Goal: Task Accomplishment & Management: Manage account settings

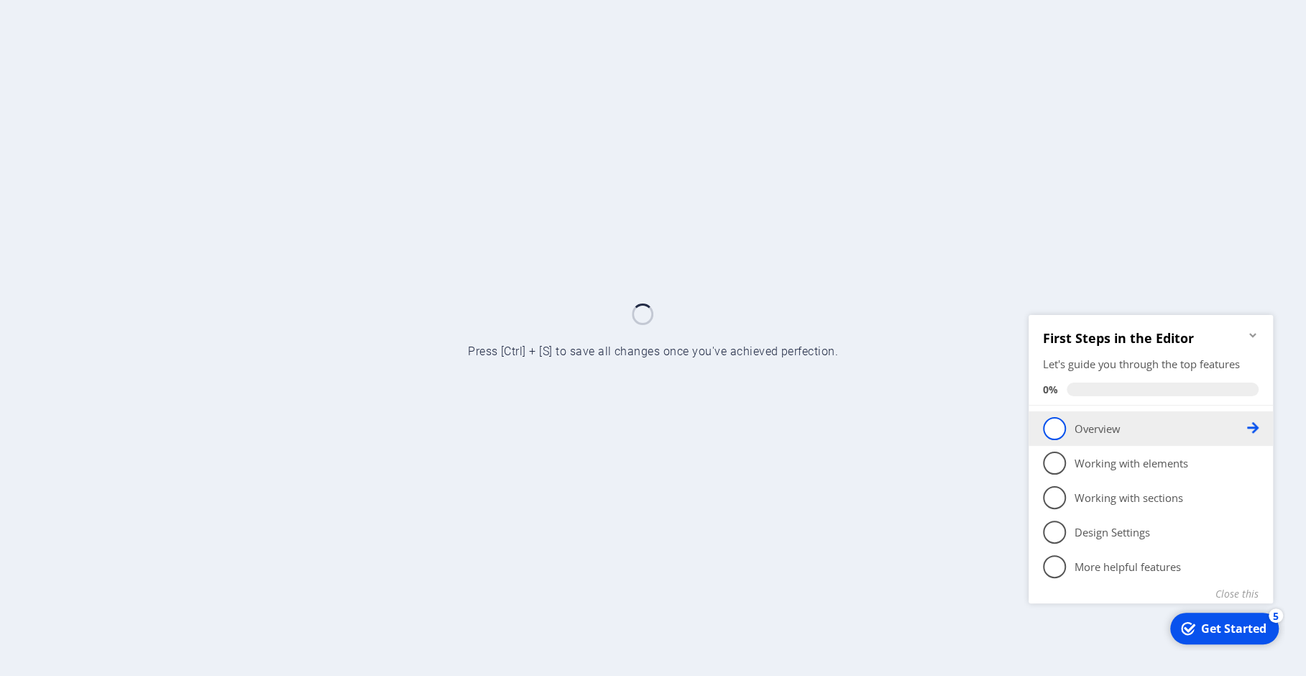
click at [1259, 427] on li "1 Overview - incomplete" at bounding box center [1151, 427] width 244 height 35
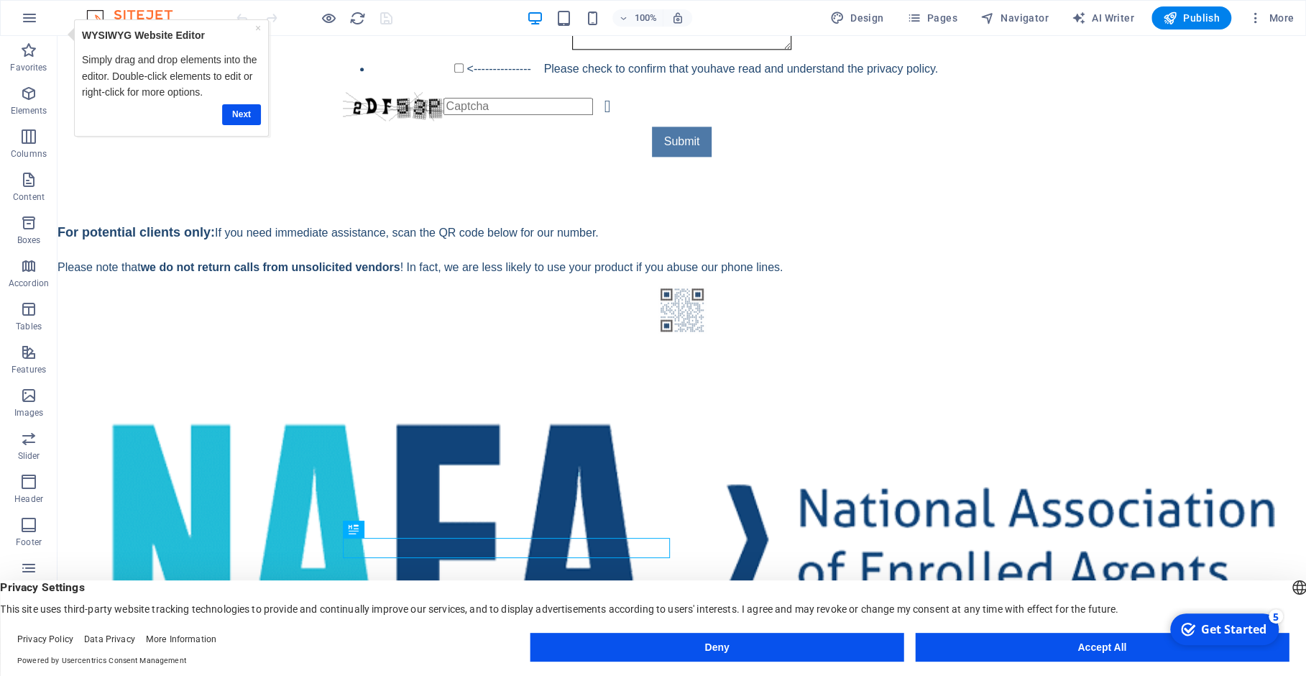
click at [679, 662] on div "Deny Accept All" at bounding box center [910, 650] width 758 height 35
click at [689, 656] on button "Deny" at bounding box center [718, 647] width 374 height 29
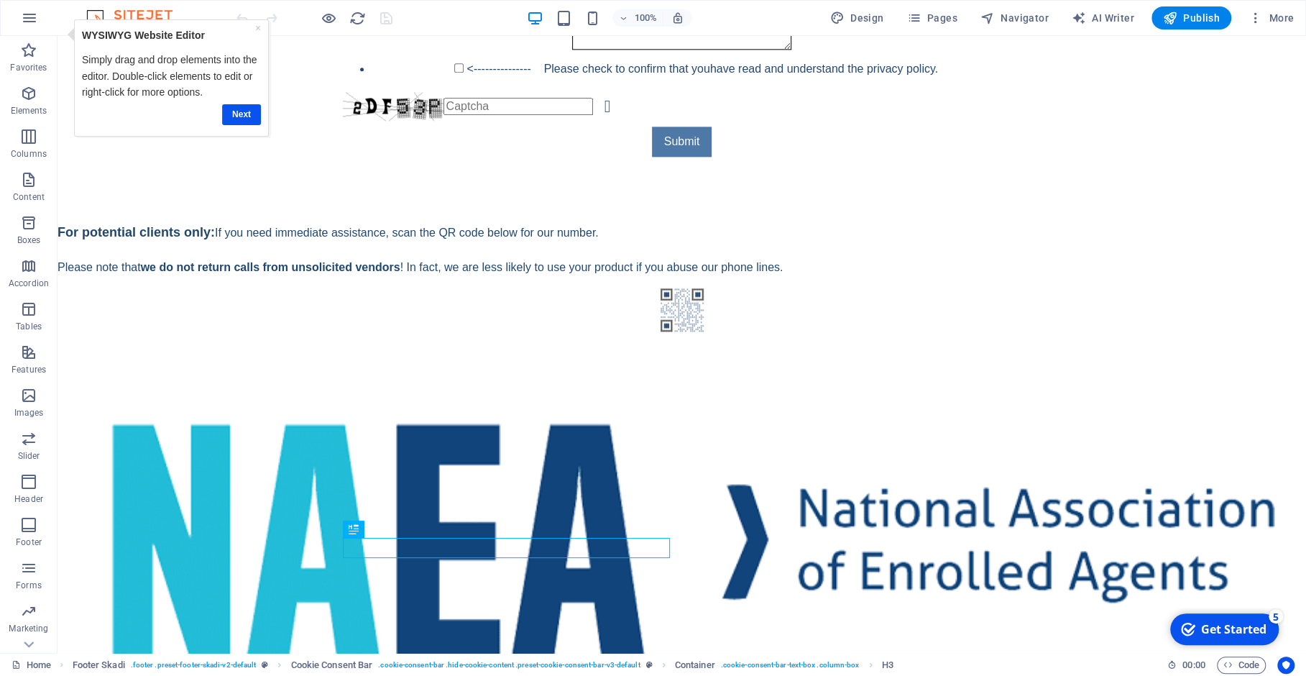
click at [1254, 621] on div "Get Started" at bounding box center [1233, 629] width 65 height 16
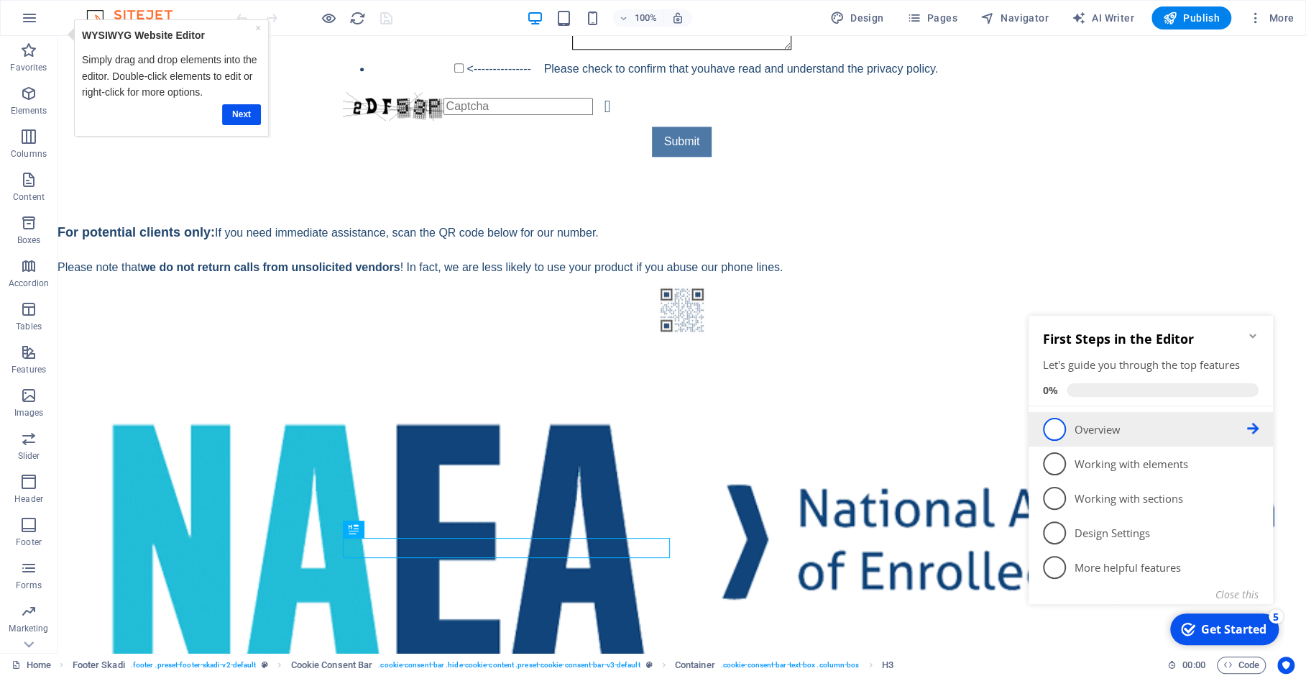
click at [1107, 425] on p "Overview - incomplete" at bounding box center [1161, 429] width 173 height 15
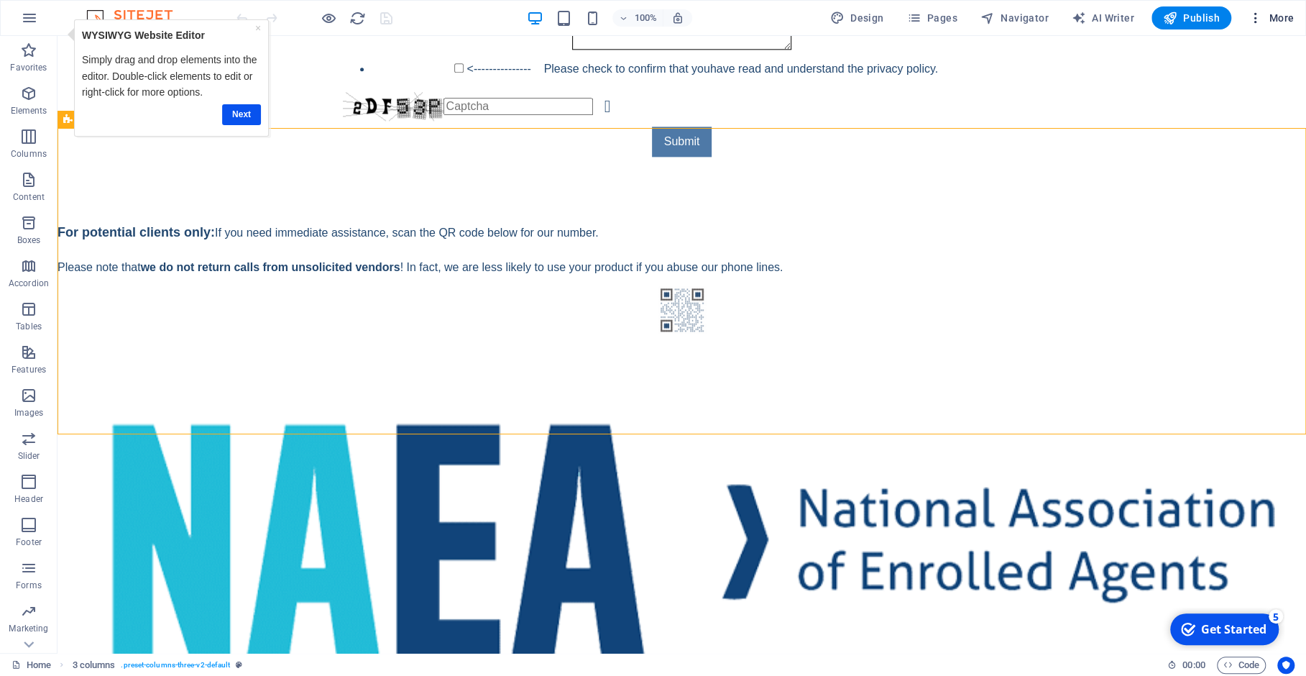
click at [1257, 22] on icon "button" at bounding box center [1256, 18] width 14 height 14
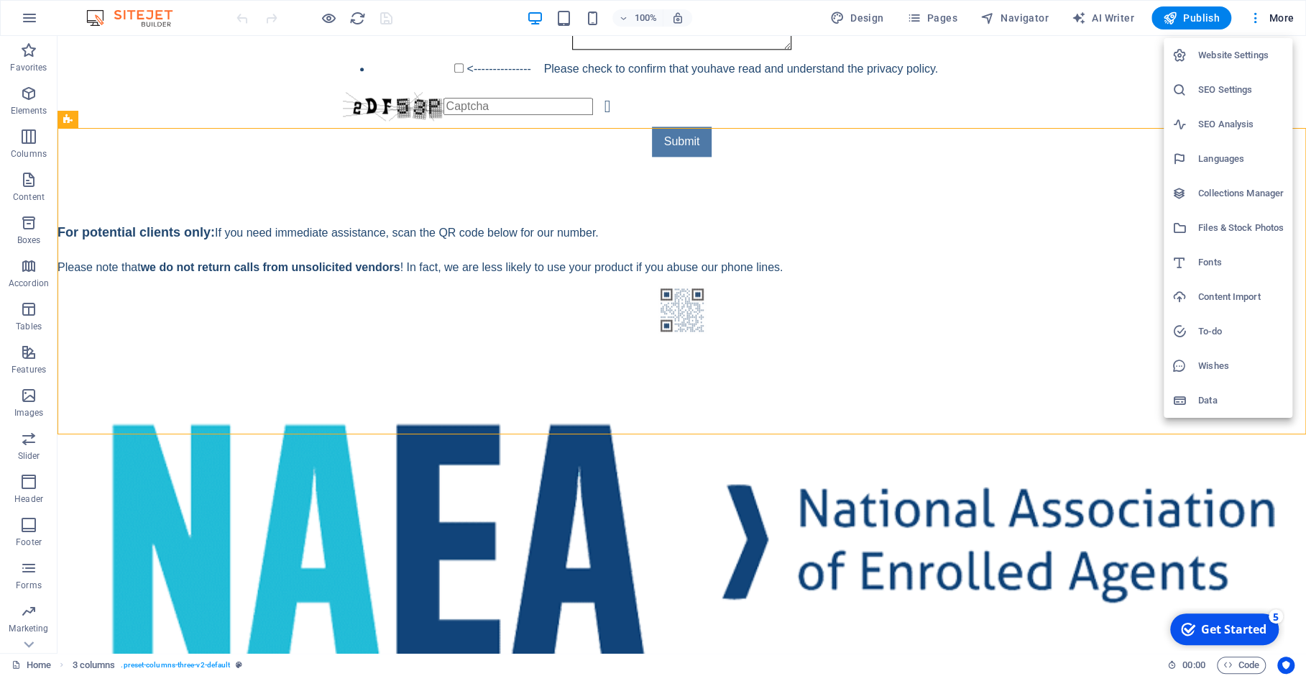
click at [1241, 84] on h6 "SEO Settings" at bounding box center [1241, 89] width 86 height 17
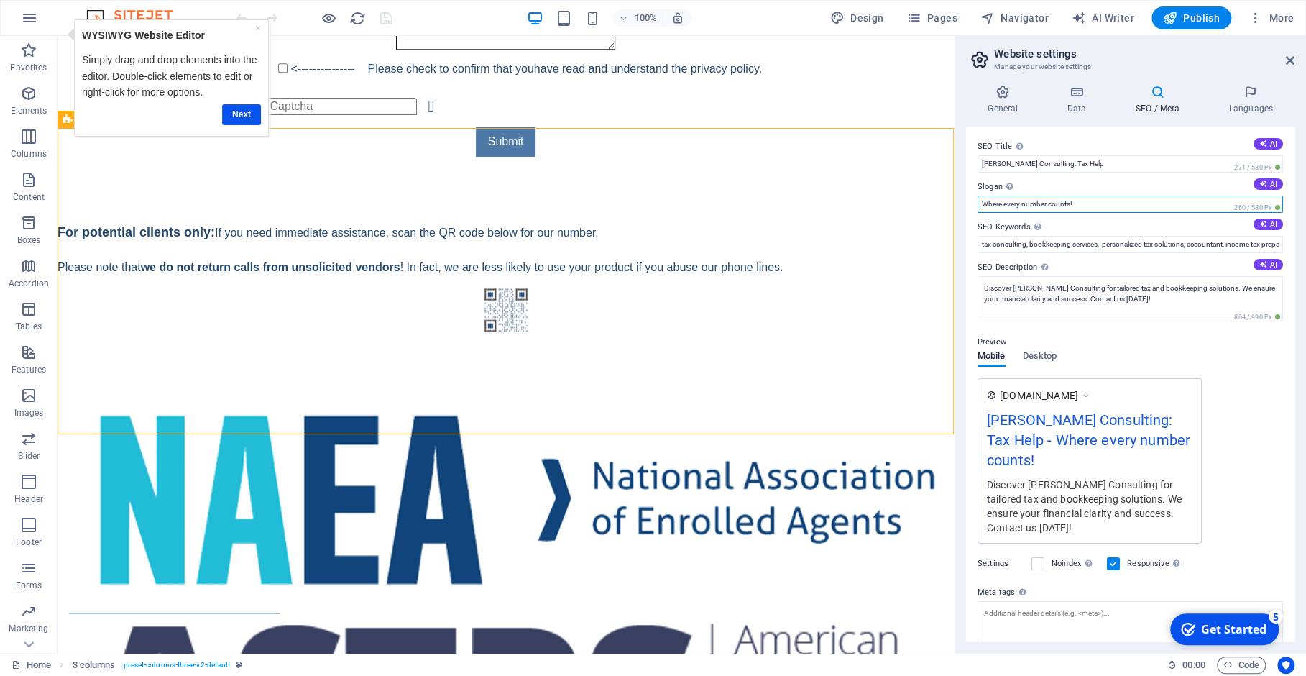
drag, startPoint x: 986, startPoint y: 205, endPoint x: 1000, endPoint y: 204, distance: 14.4
click at [1000, 204] on input "Where every number counts!" at bounding box center [1131, 204] width 306 height 17
click at [1064, 191] on label "Slogan The slogan of your website. AI" at bounding box center [1131, 186] width 306 height 17
click at [1064, 196] on input "Where every number counts!" at bounding box center [1131, 204] width 306 height 17
click at [1149, 251] on input "tax consulting, bookkeeping services, personalized tax solutions, accountant, i…" at bounding box center [1131, 244] width 306 height 17
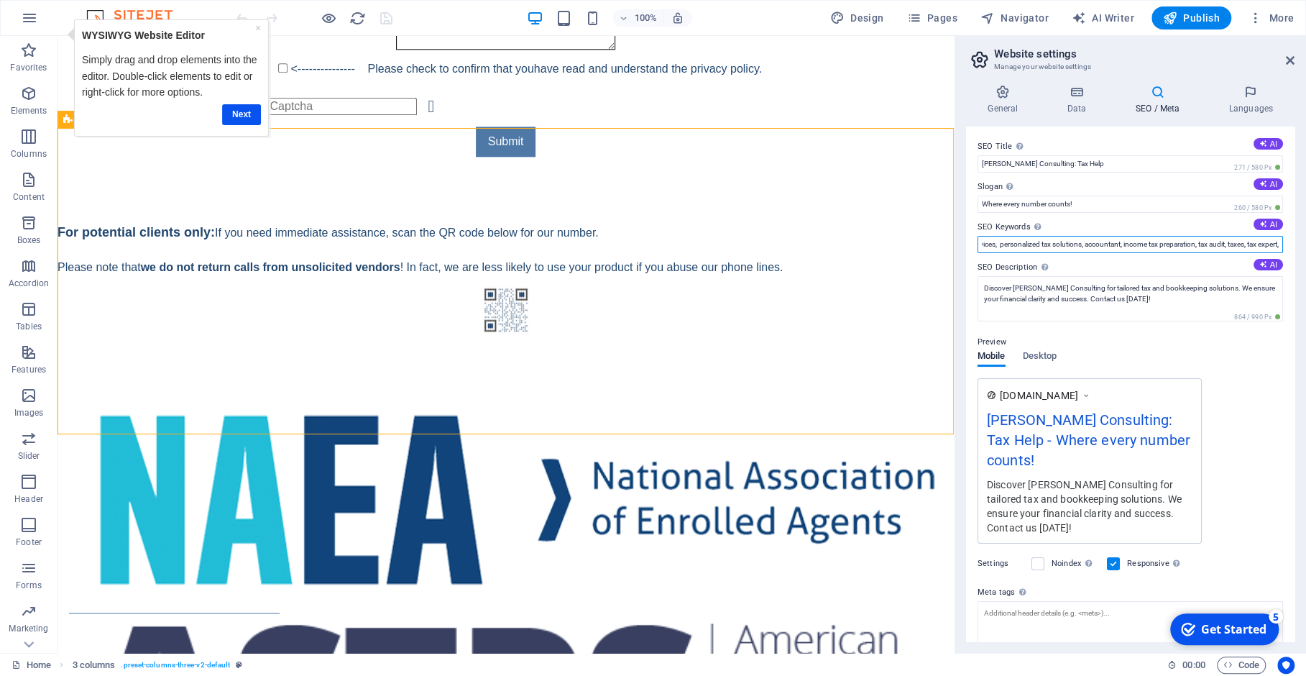
scroll to position [0, 114]
paste input "[US_STATE] tax expert"
click at [1253, 243] on input "tax consulting, bookkeeping services, personalized tax solutions, accountant, i…" at bounding box center [1131, 244] width 306 height 17
paste input "Tax accountant Irmo SC"
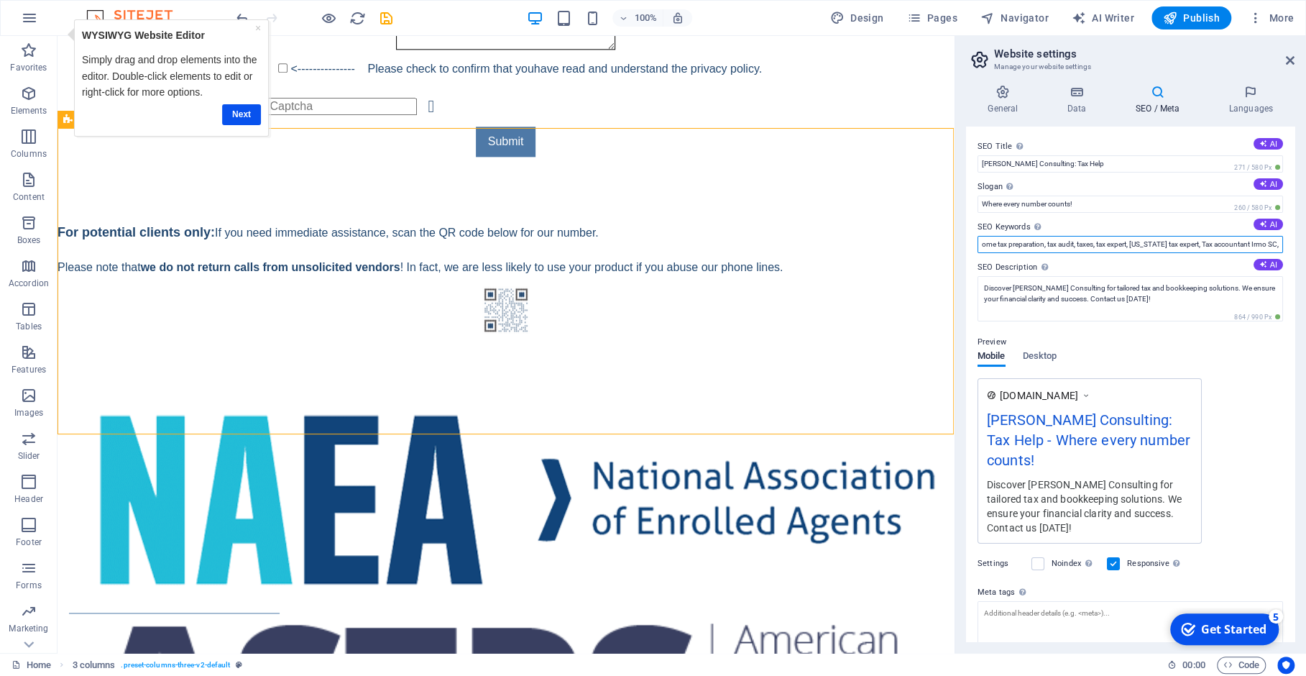
scroll to position [0, 277]
click at [1250, 249] on input "tax consulting, bookkeeping services, personalized tax solutions, accountant, i…" at bounding box center [1131, 244] width 306 height 17
click at [1254, 249] on input "tax consulting, bookkeeping services, personalized tax solutions, accountant, i…" at bounding box center [1131, 244] width 306 height 17
click at [1144, 239] on input "tax consulting, bookkeeping services, personalized tax solutions, accountant, i…" at bounding box center [1131, 244] width 306 height 17
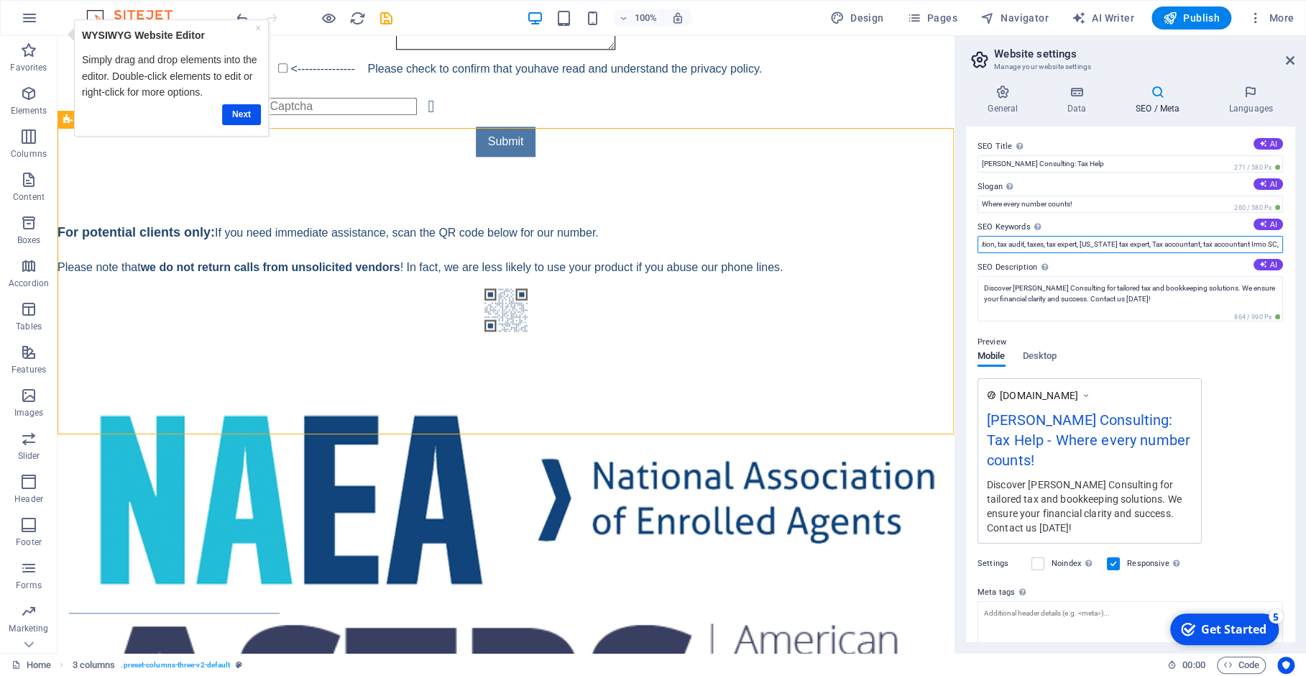
paste input "ax consulting Irmo SC Bookkeeping services Columbia [GEOGRAPHIC_DATA] Small bus…"
click at [1234, 248] on input "tax consulting, bookkeeping services, personalized tax solutions, accountant, i…" at bounding box center [1131, 244] width 306 height 17
click at [1168, 247] on input "tax consulting, bookkeeping services, personalized tax solutions, accountant, i…" at bounding box center [1131, 244] width 306 height 17
click at [1029, 243] on input "tax consulting, bookkeeping services, personalized tax solutions, accountant, i…" at bounding box center [1131, 244] width 306 height 17
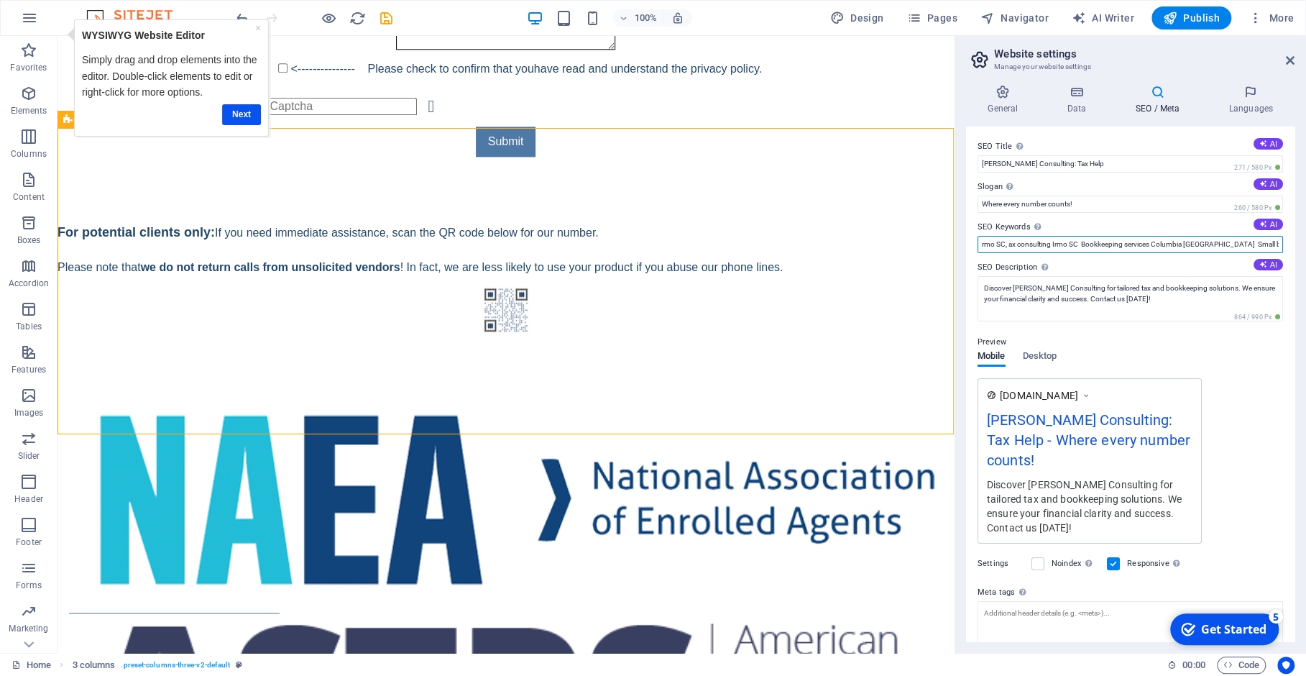
scroll to position [0, 566]
drag, startPoint x: 1045, startPoint y: 249, endPoint x: 1058, endPoint y: 252, distance: 14.1
click at [1045, 249] on input "tax consulting, bookkeeping services, personalized tax solutions, accountant, i…" at bounding box center [1131, 244] width 306 height 17
click at [1027, 242] on input "tax consulting, bookkeeping services, personalized tax solutions, accountant, i…" at bounding box center [1131, 244] width 306 height 17
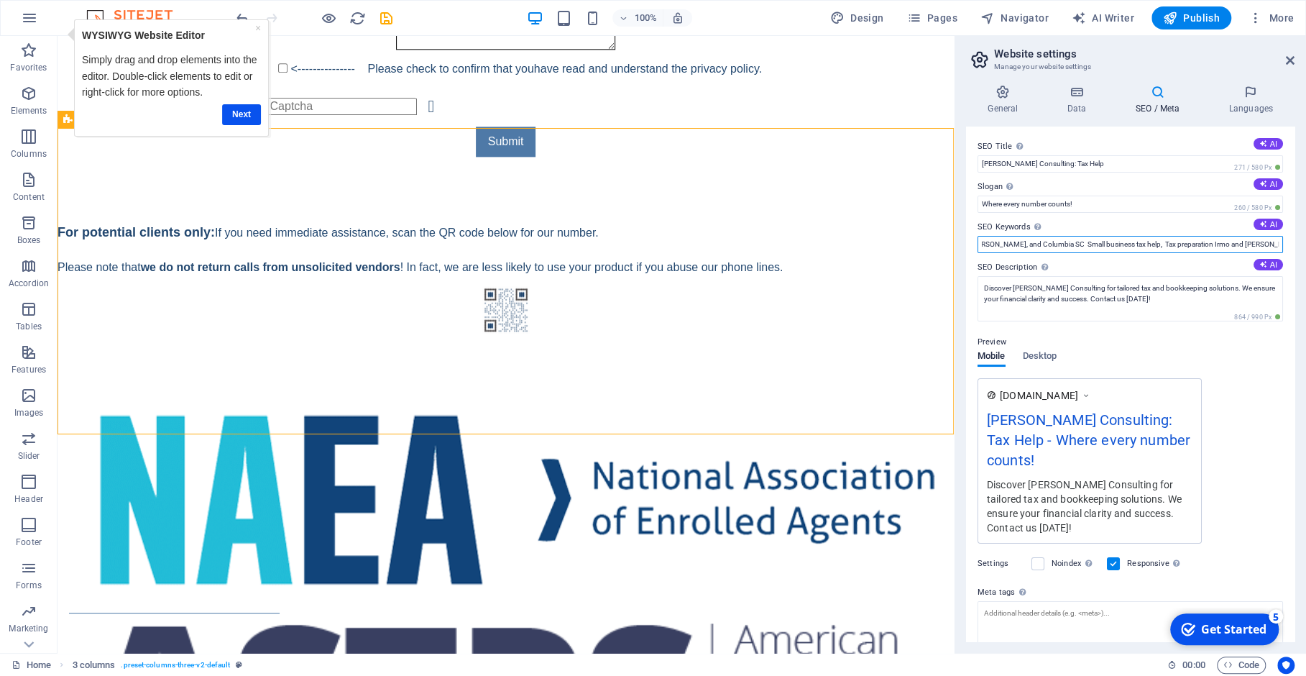
type input "tax consulting, bookkeeping services, personalized tax solutions, accountant, i…"
click at [1239, 355] on div "Preview Mobile Desktop [DOMAIN_NAME] [PERSON_NAME] Consulting: Tax Help - Where…" at bounding box center [1131, 432] width 306 height 221
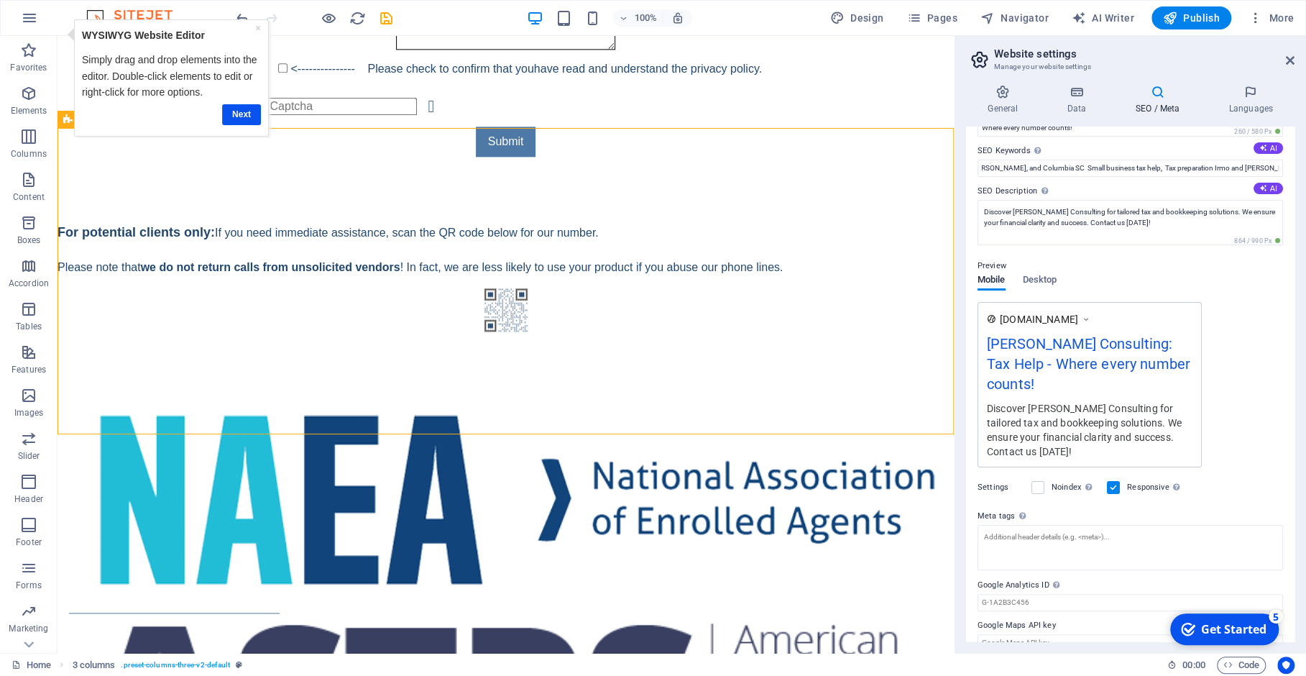
scroll to position [0, 0]
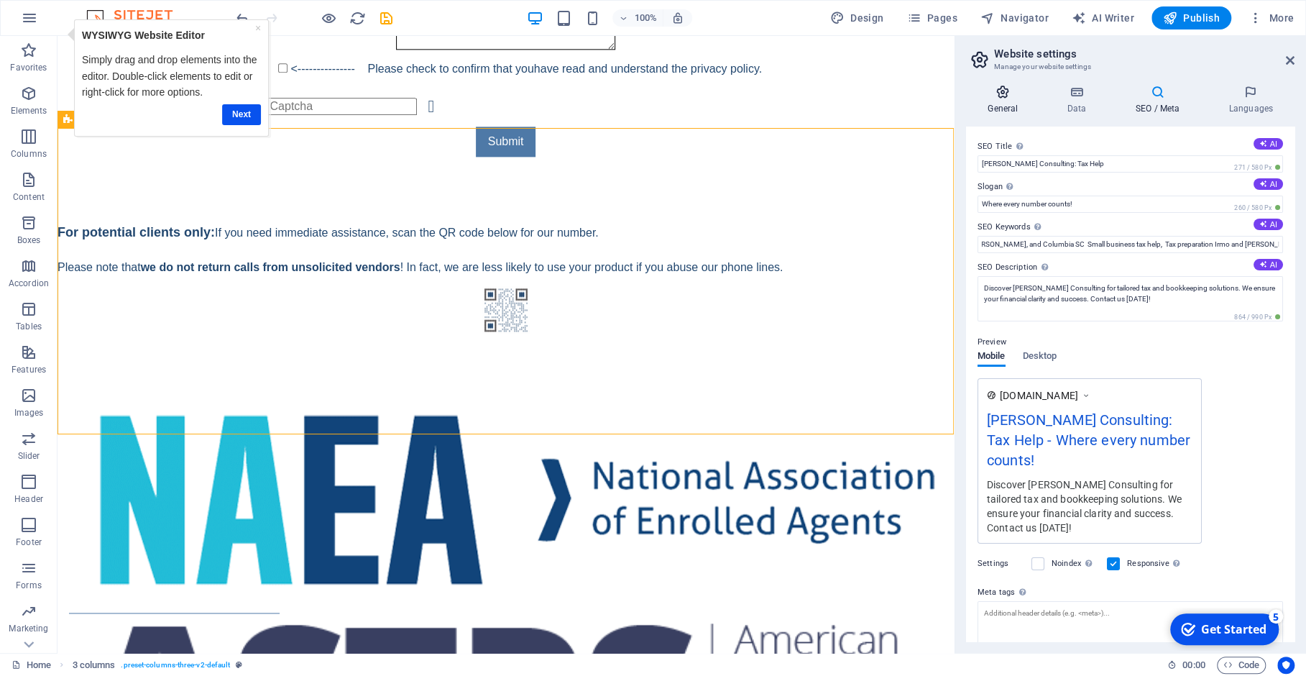
click at [1001, 101] on h4 "General" at bounding box center [1005, 100] width 79 height 30
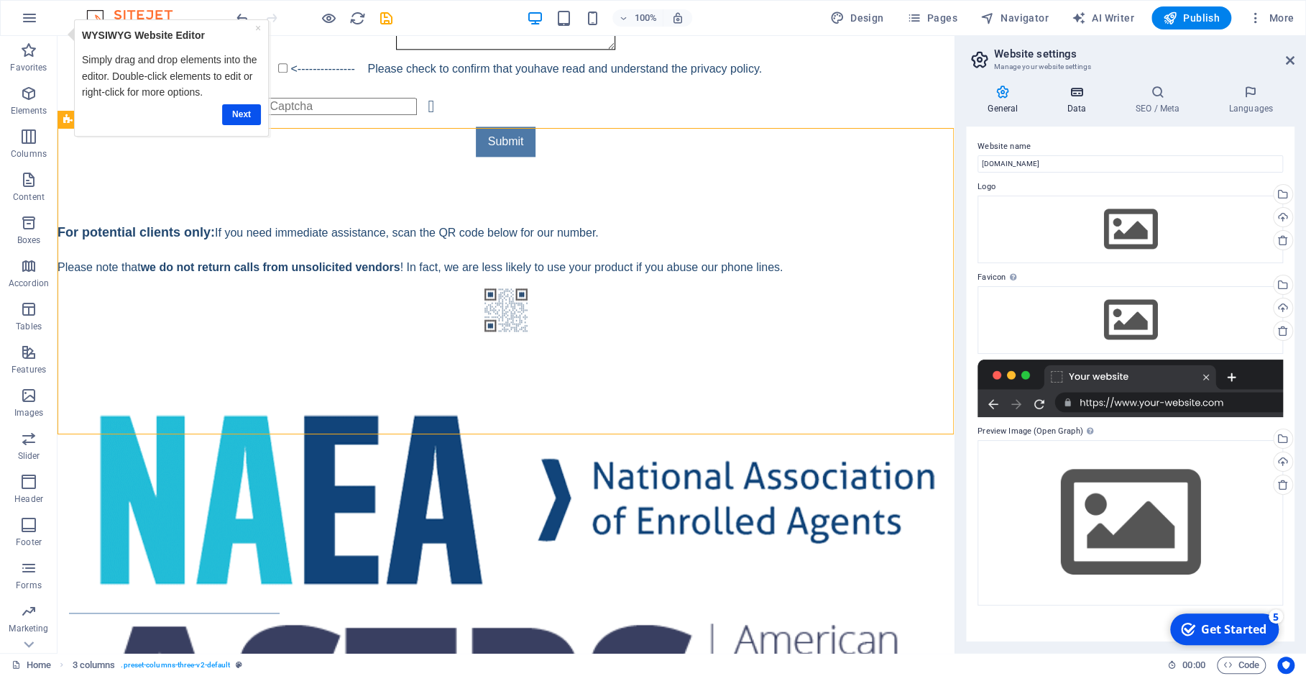
click at [1074, 103] on h4 "Data" at bounding box center [1079, 100] width 68 height 30
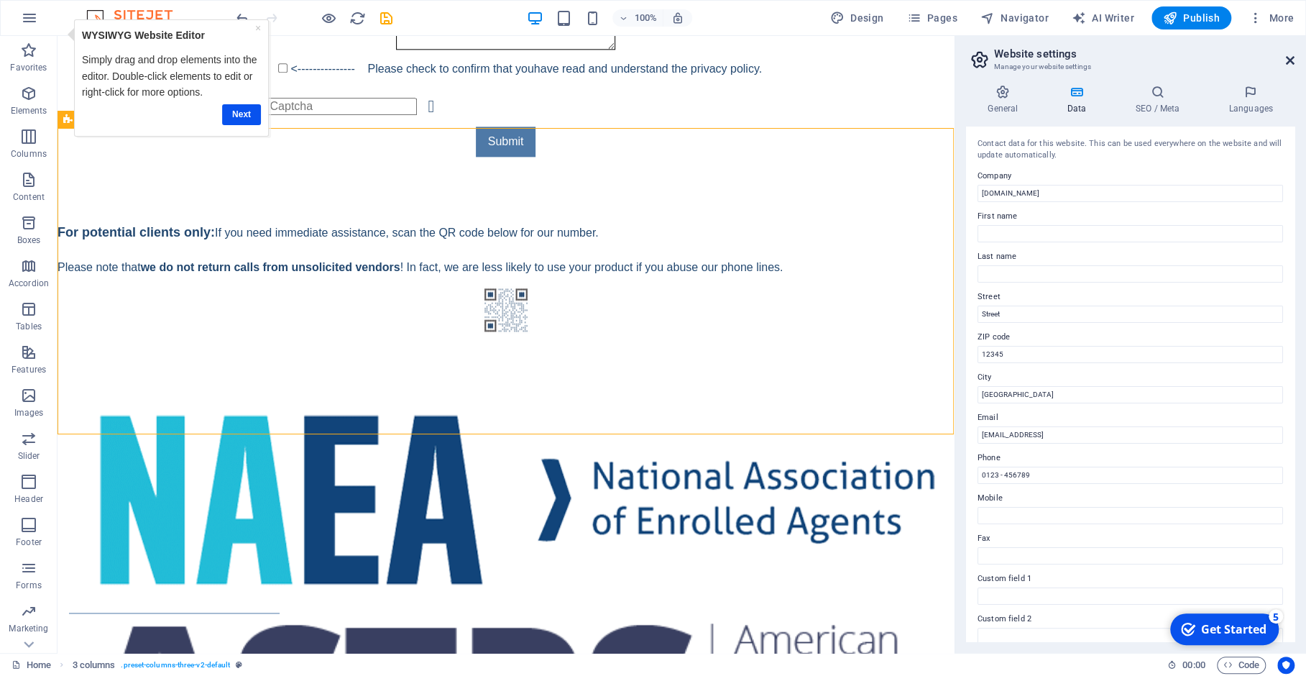
click at [1289, 63] on icon at bounding box center [1290, 61] width 9 height 12
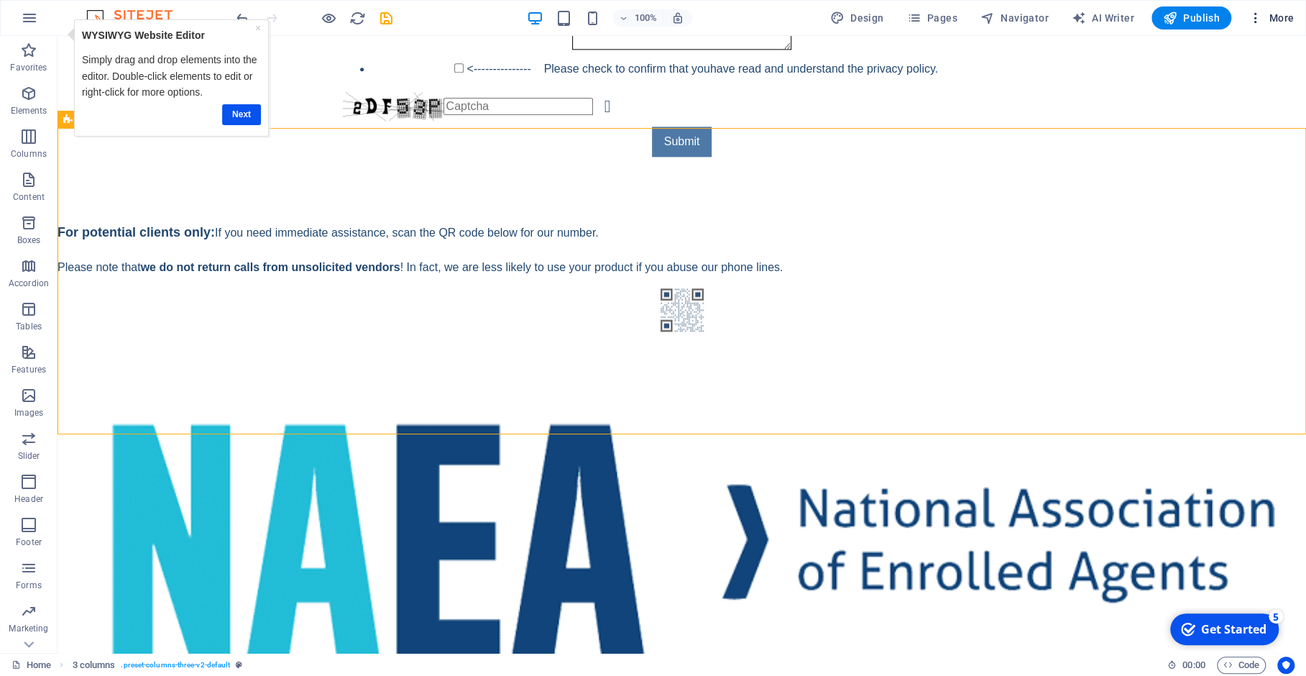
click at [1285, 20] on span "More" at bounding box center [1271, 18] width 45 height 14
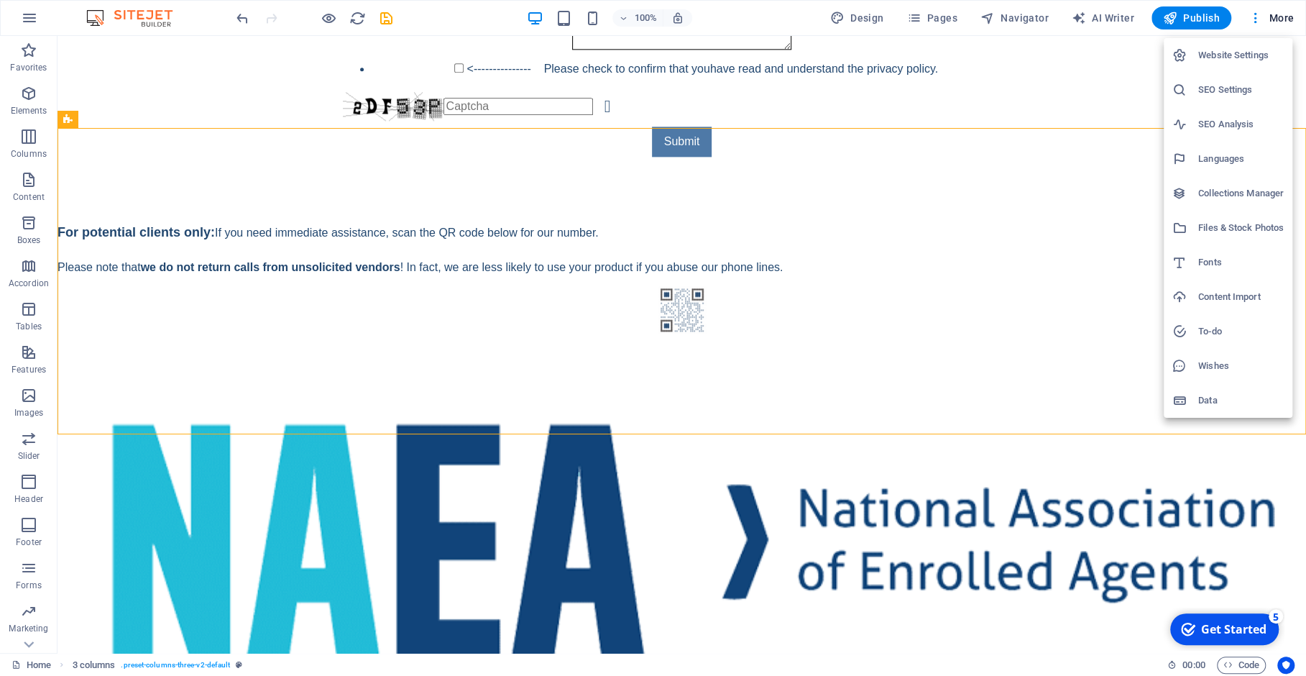
click at [1245, 121] on h6 "SEO Analysis" at bounding box center [1241, 124] width 86 height 17
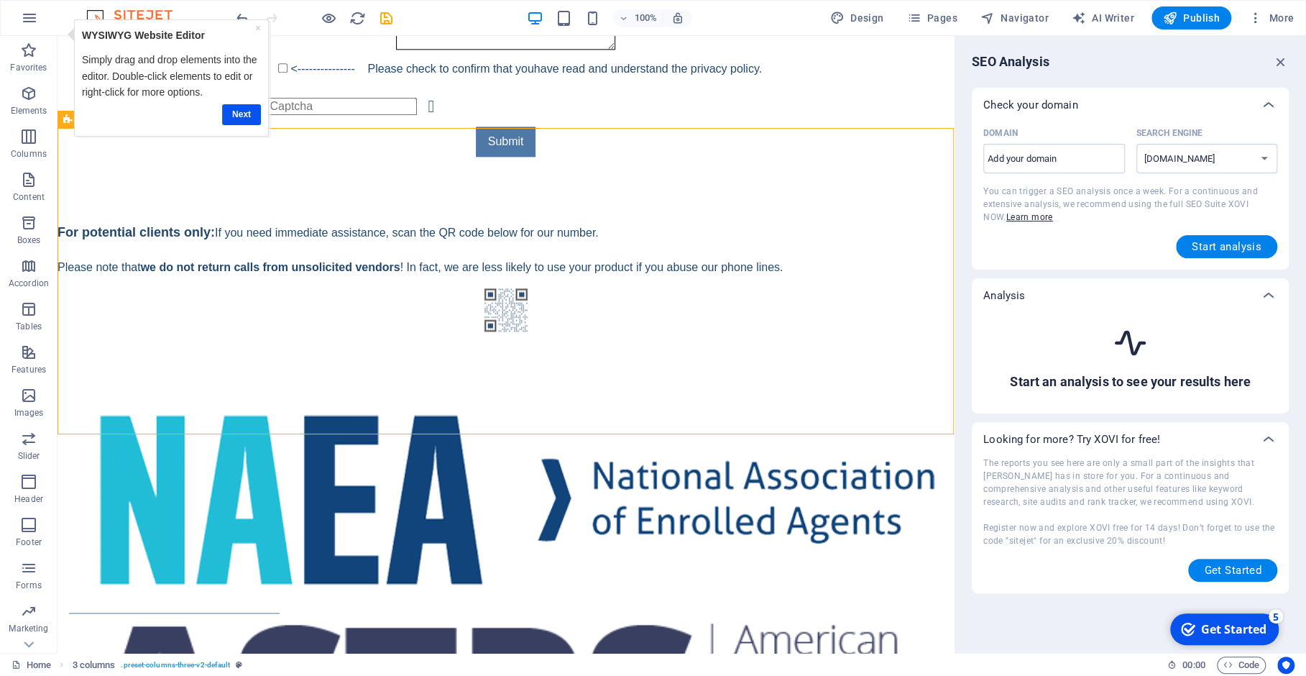
select select "[DOMAIN_NAME]"
click at [1092, 167] on input "Domain ​" at bounding box center [1054, 158] width 142 height 23
type input "w"
type input "[DOMAIN_NAME]"
select select "[DOMAIN_NAME]"
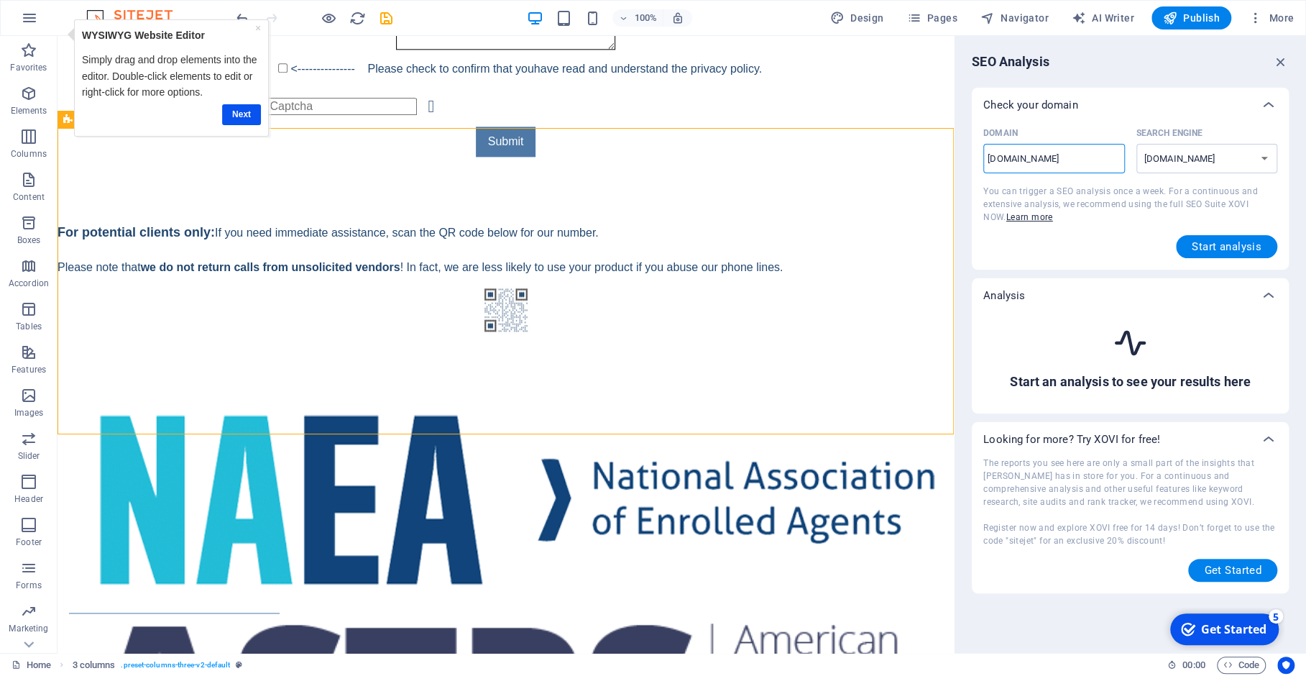
type input "[DOMAIN_NAME]"
select select "[DOMAIN_NAME]"
type input "[DOMAIN_NAME]"
click at [1217, 252] on span "Start analysis" at bounding box center [1227, 247] width 70 height 12
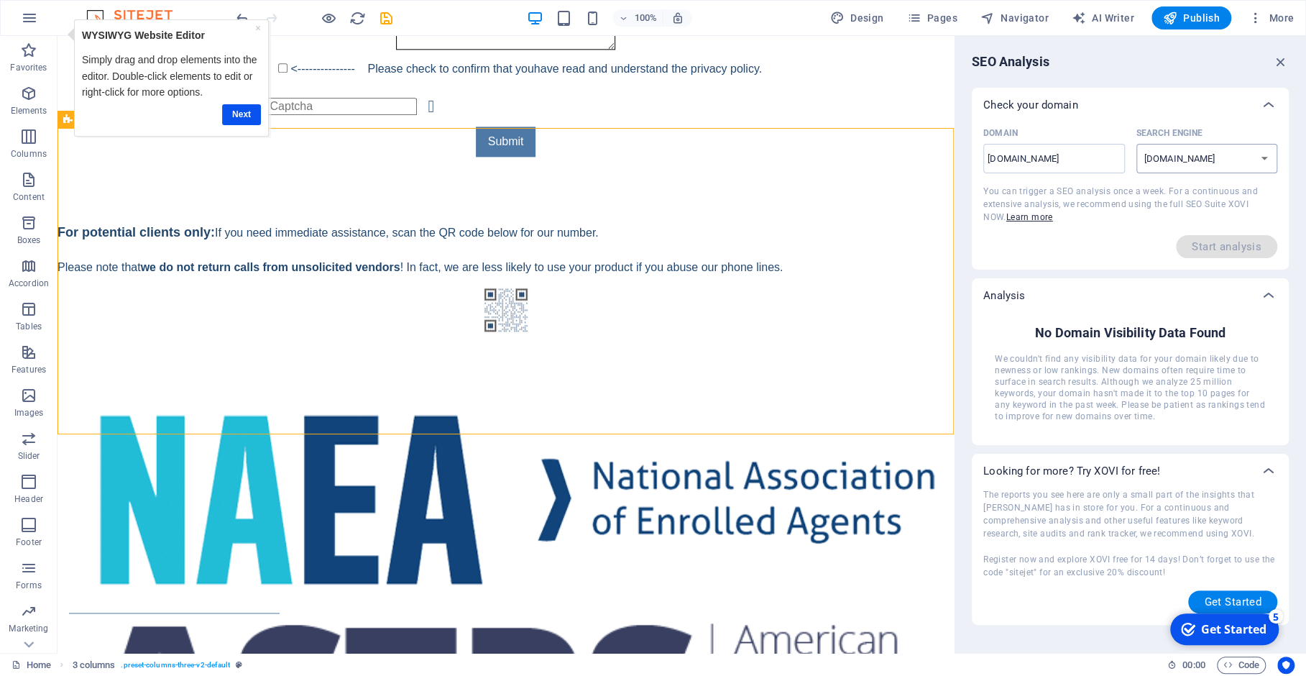
click option "[DOMAIN_NAME]" at bounding box center [0, 0] width 0 height 0
select select "[DOMAIN_NAME]"
click option "[DOMAIN_NAME]" at bounding box center [0, 0] width 0 height 0
click at [1131, 78] on div "SEO Analysis Check your domain Domain [DOMAIN_NAME] ​ Search Engine [DOMAIN_NAM…" at bounding box center [1131, 344] width 352 height 617
click at [260, 27] on link "×" at bounding box center [258, 28] width 6 height 12
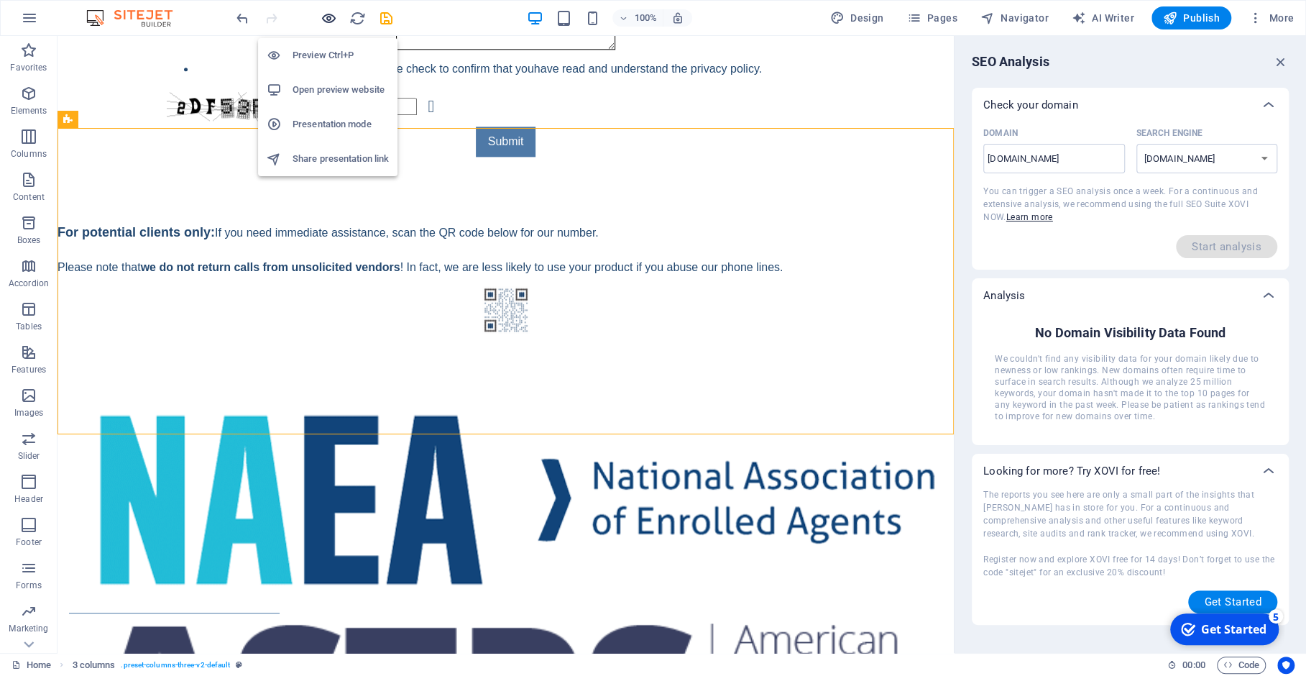
click at [320, 17] on span "button" at bounding box center [328, 18] width 17 height 17
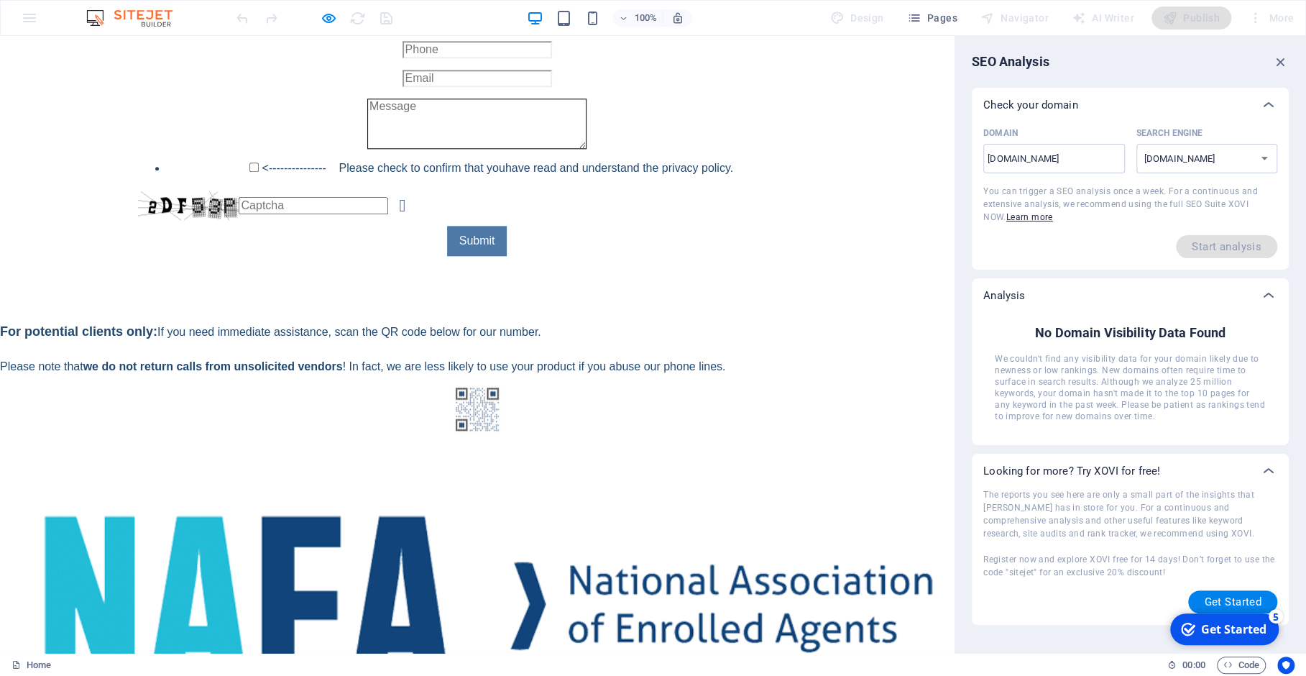
scroll to position [1213, 0]
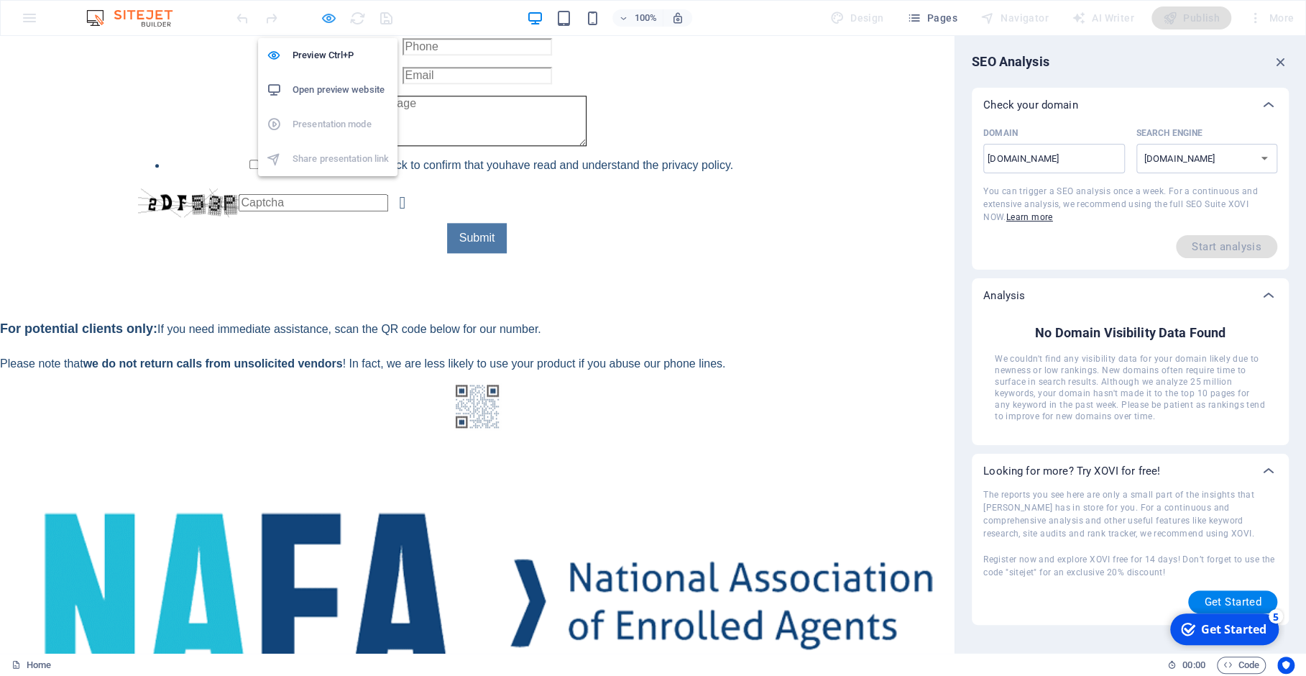
click at [331, 19] on icon "button" at bounding box center [329, 18] width 17 height 17
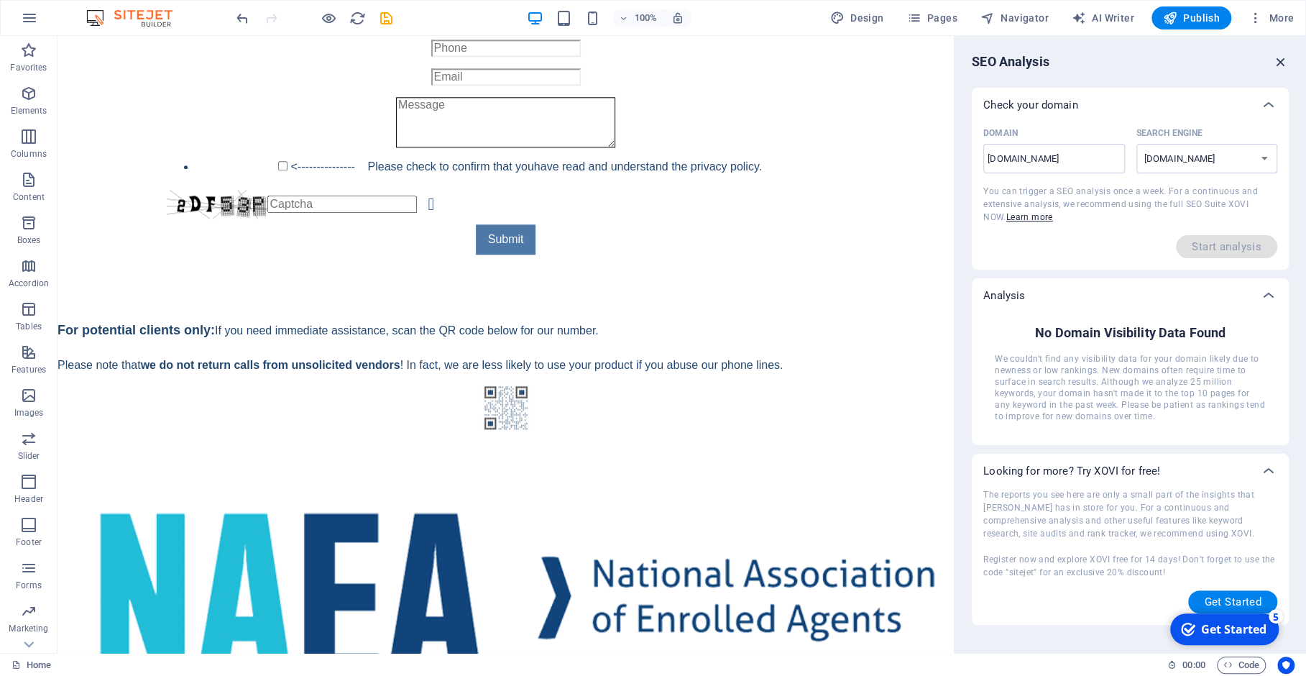
click at [1282, 63] on icon "button" at bounding box center [1281, 62] width 16 height 16
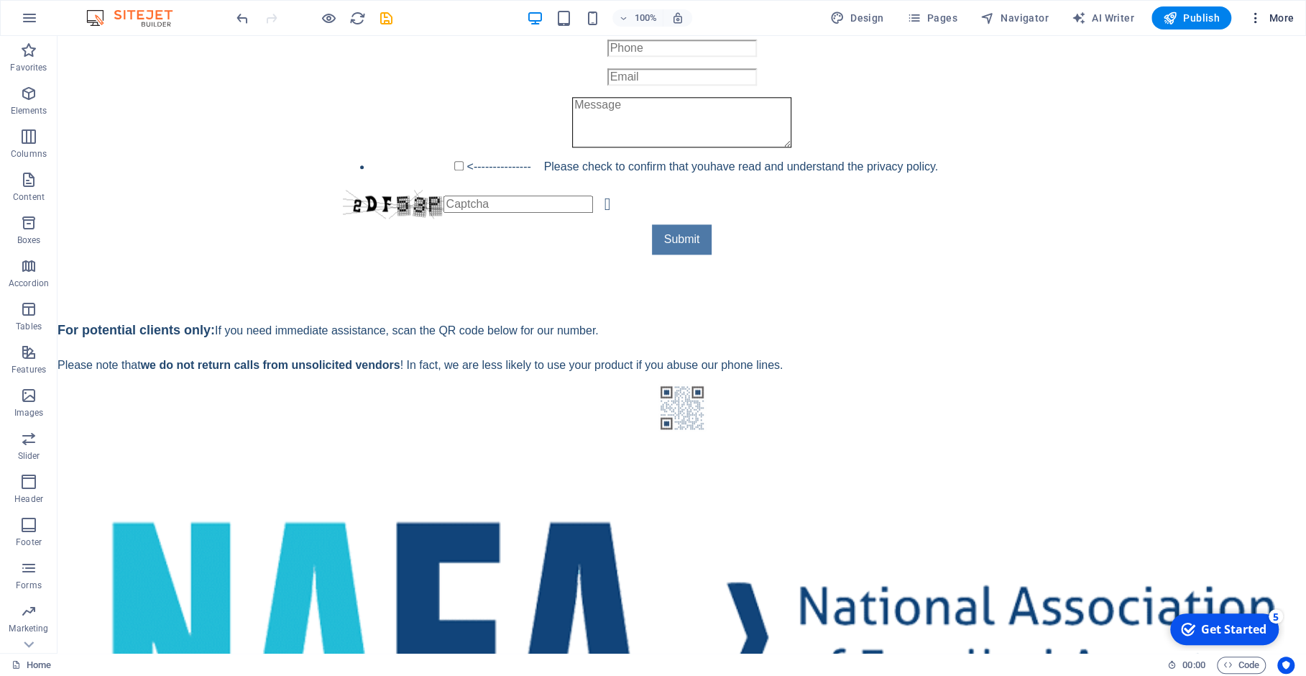
click at [1284, 19] on span "More" at bounding box center [1271, 18] width 45 height 14
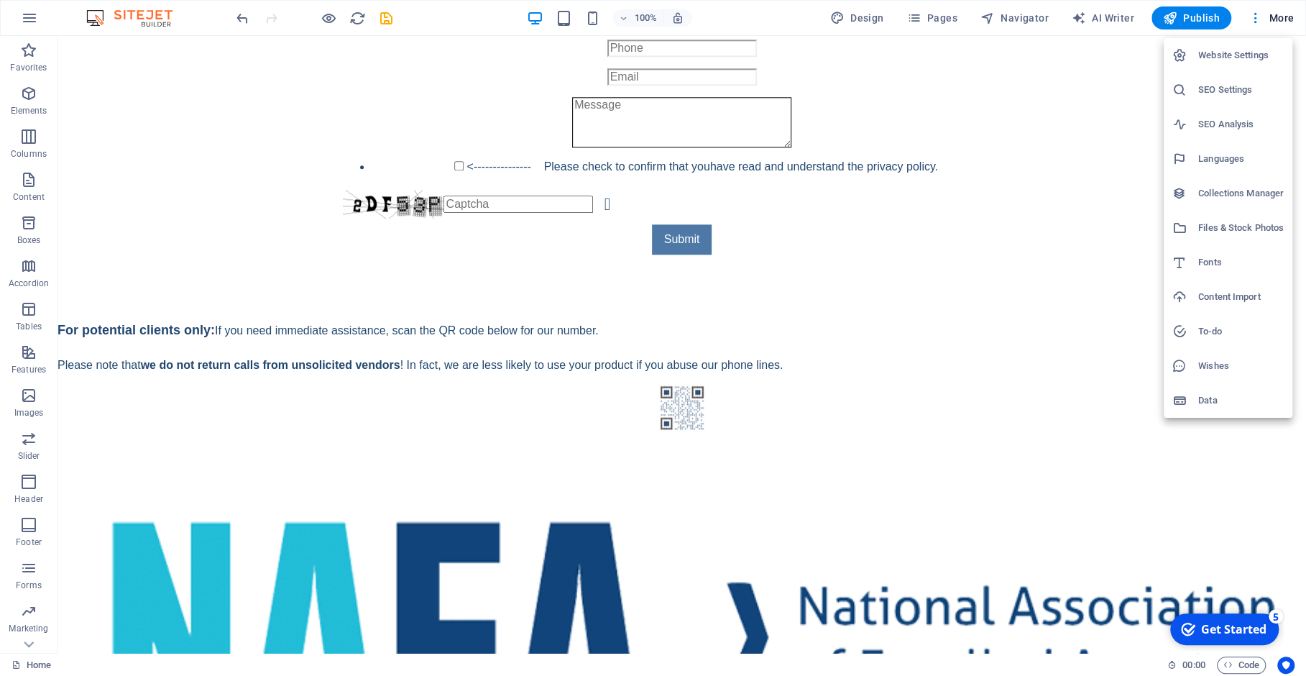
click at [1243, 51] on h6 "Website Settings" at bounding box center [1241, 55] width 86 height 17
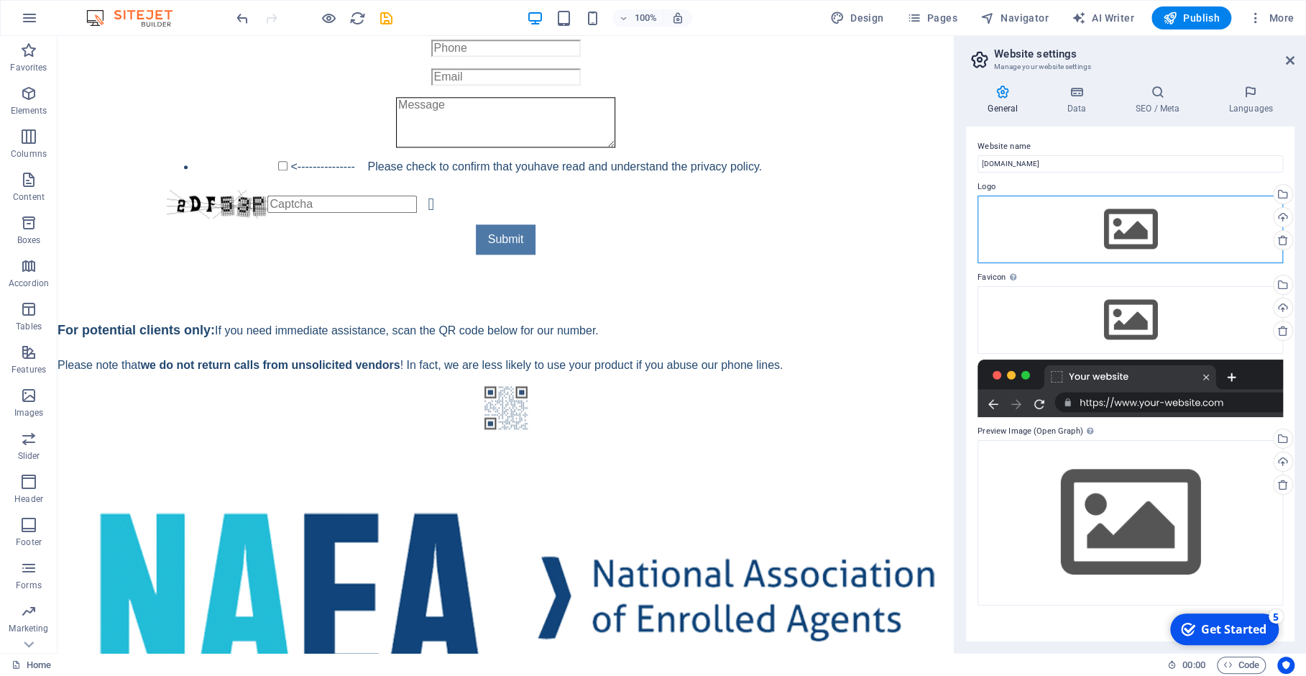
click at [1105, 231] on div "Drag files here, click to choose files or select files from Files or our free s…" at bounding box center [1131, 230] width 306 height 68
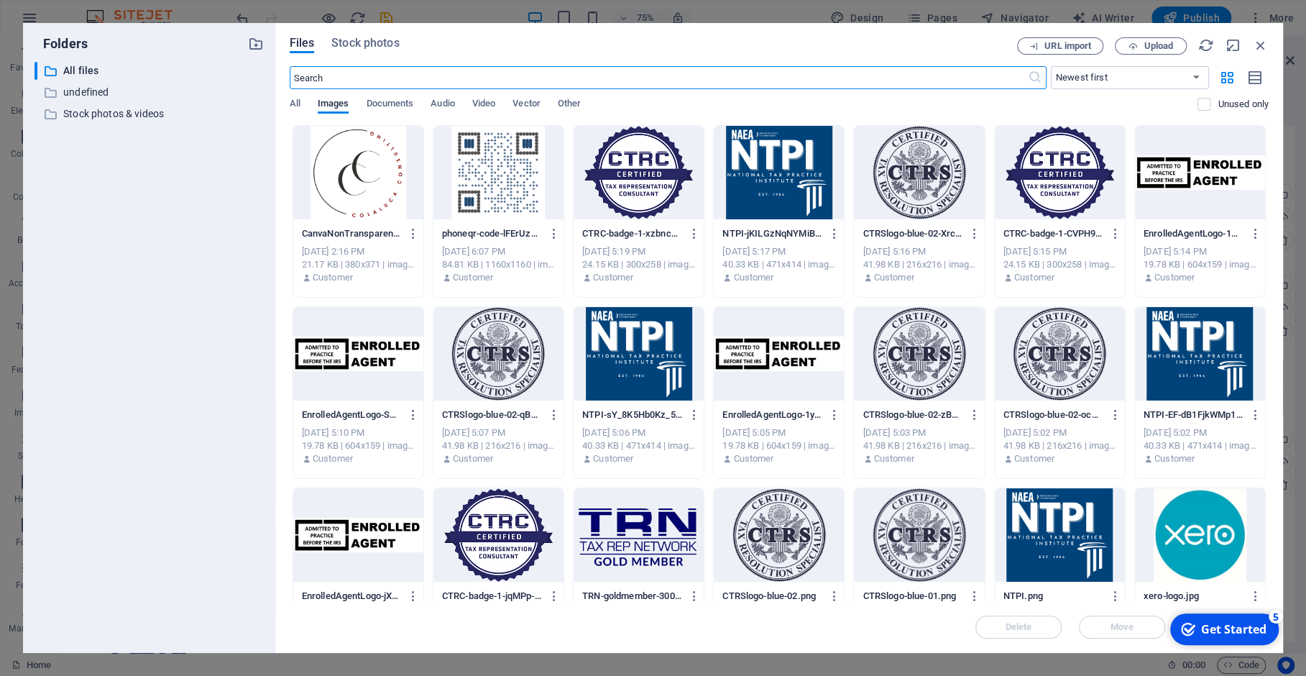
click at [388, 167] on div at bounding box center [358, 172] width 130 height 93
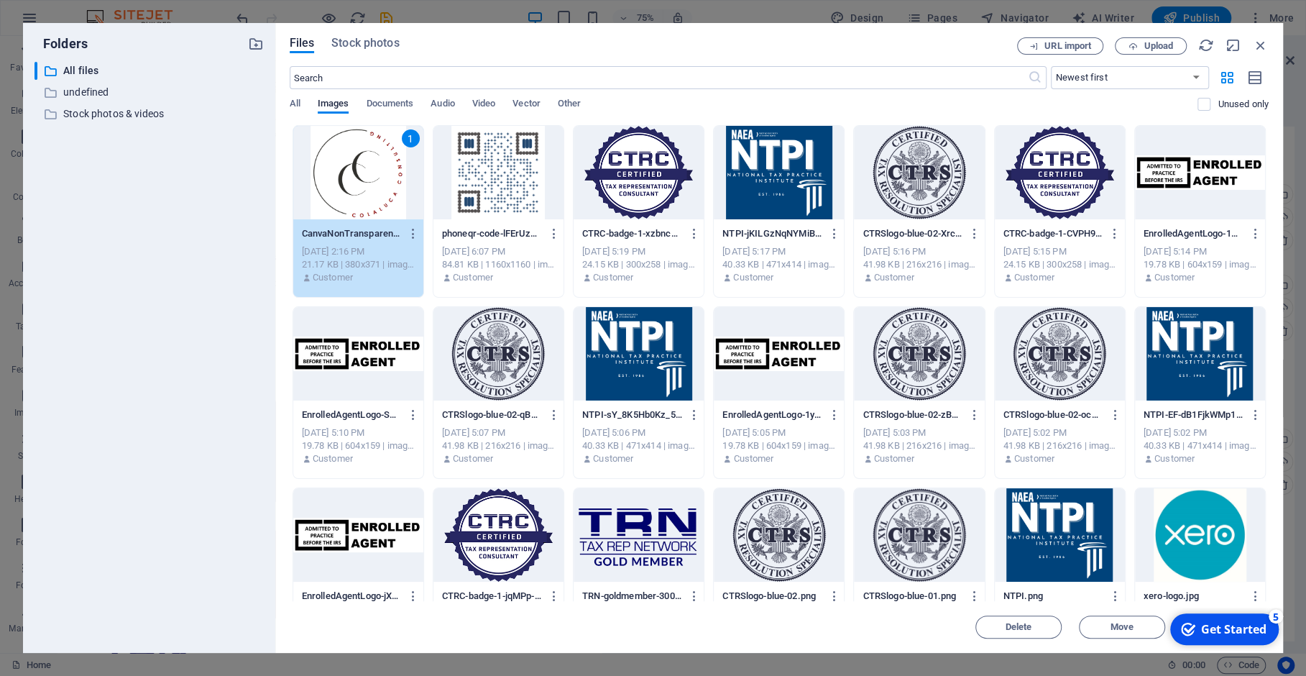
click at [354, 162] on div "1" at bounding box center [358, 172] width 130 height 93
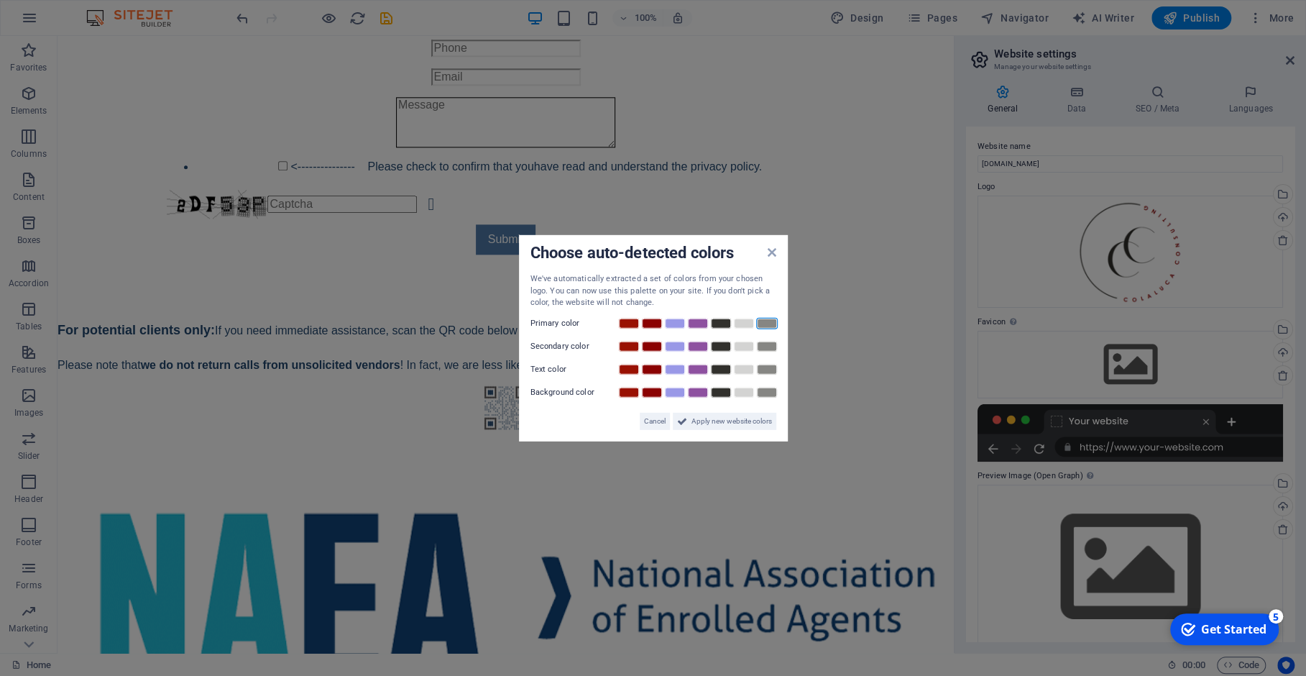
click at [770, 318] on link at bounding box center [767, 323] width 22 height 12
click at [749, 340] on link at bounding box center [744, 346] width 22 height 12
click at [722, 367] on link at bounding box center [721, 369] width 22 height 12
click at [742, 390] on link at bounding box center [744, 392] width 22 height 12
click at [770, 257] on icon at bounding box center [771, 253] width 9 height 12
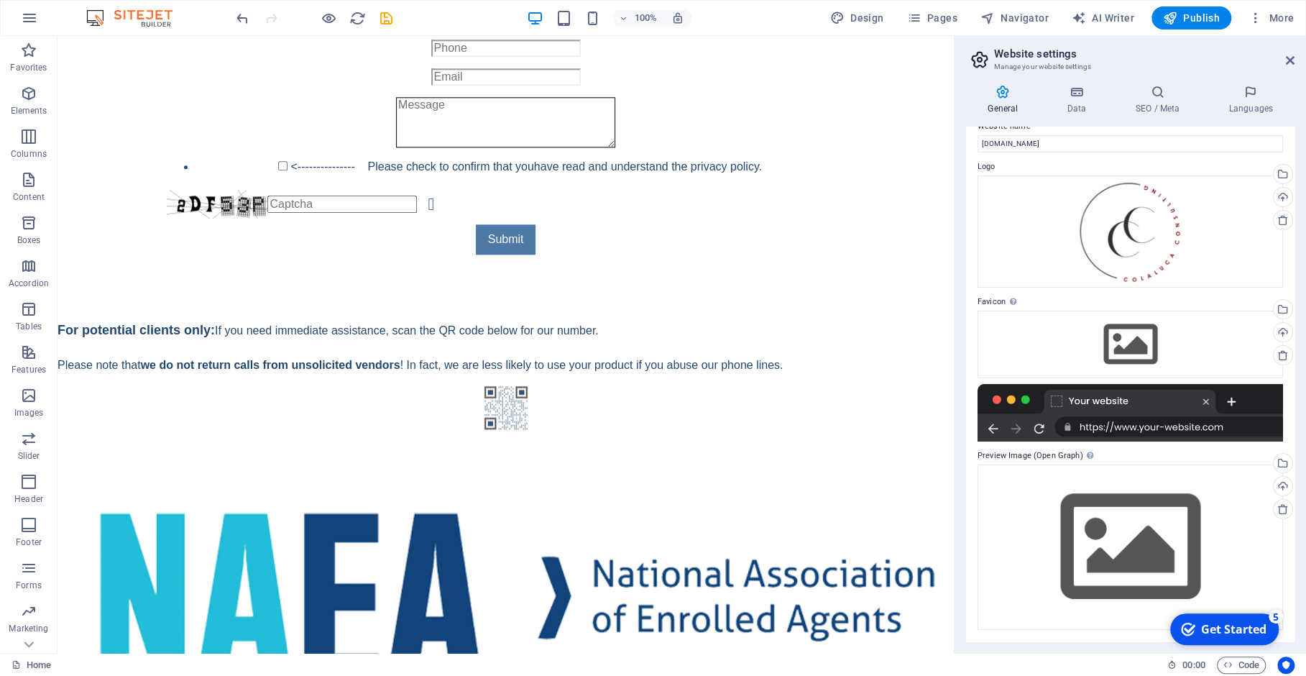
scroll to position [0, 0]
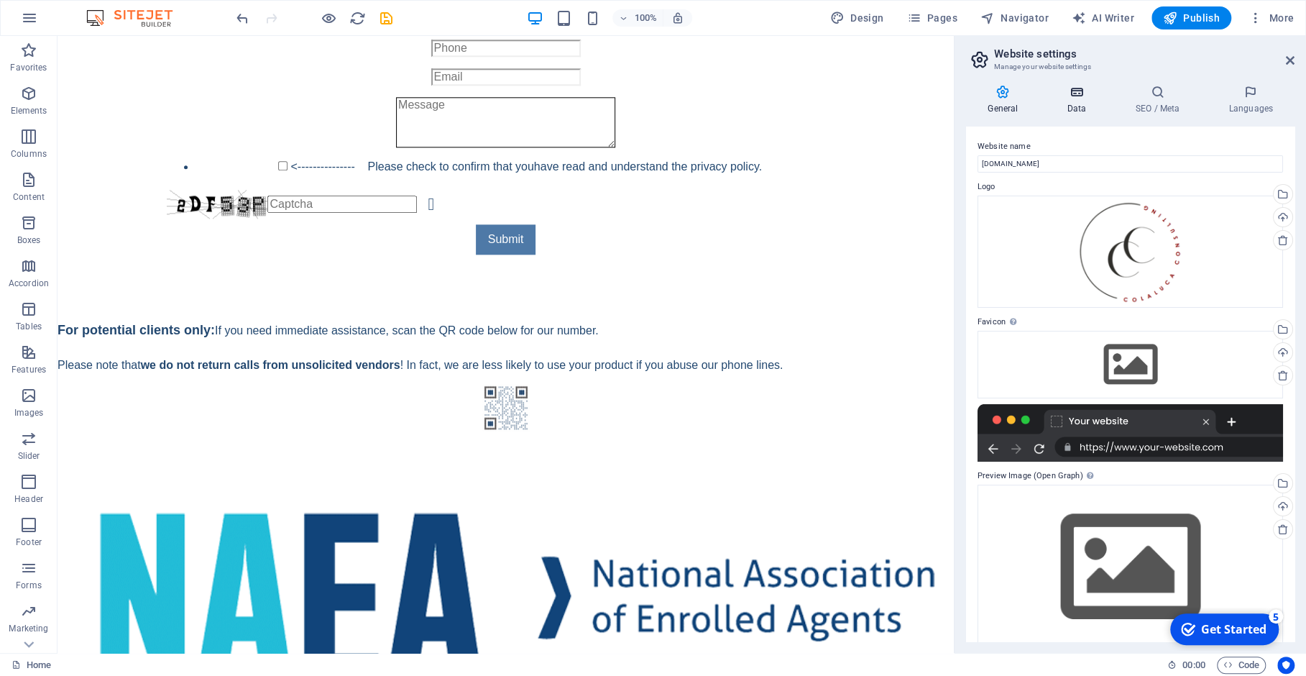
click at [1073, 105] on h4 "Data" at bounding box center [1079, 100] width 68 height 30
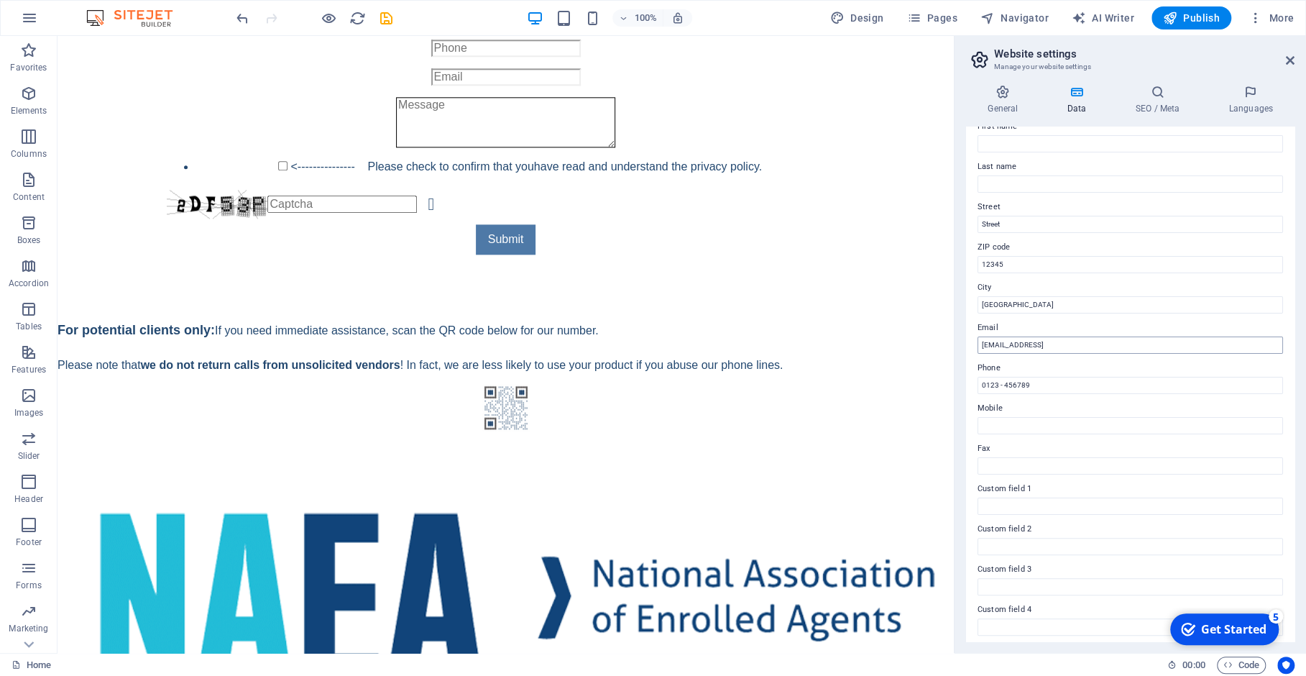
scroll to position [137, 0]
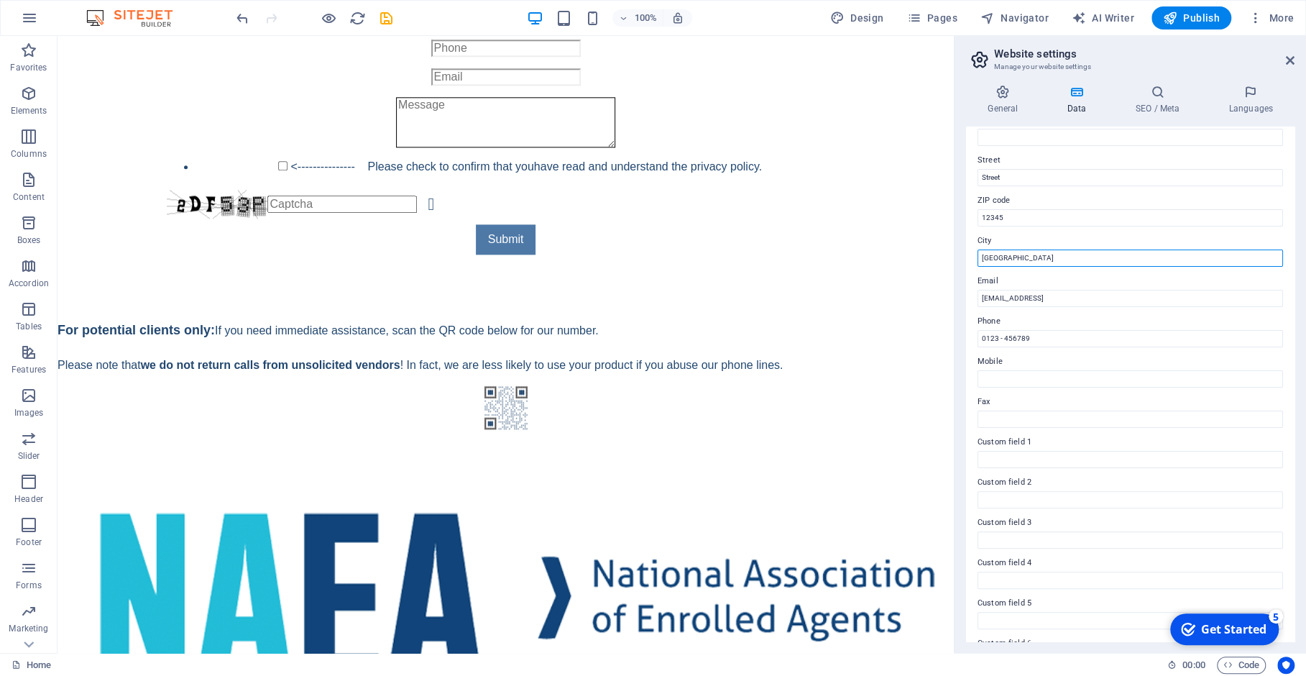
drag, startPoint x: 1021, startPoint y: 255, endPoint x: 966, endPoint y: 259, distance: 55.5
click at [978, 259] on input "[GEOGRAPHIC_DATA]" at bounding box center [1131, 257] width 306 height 17
type input "Columbia"
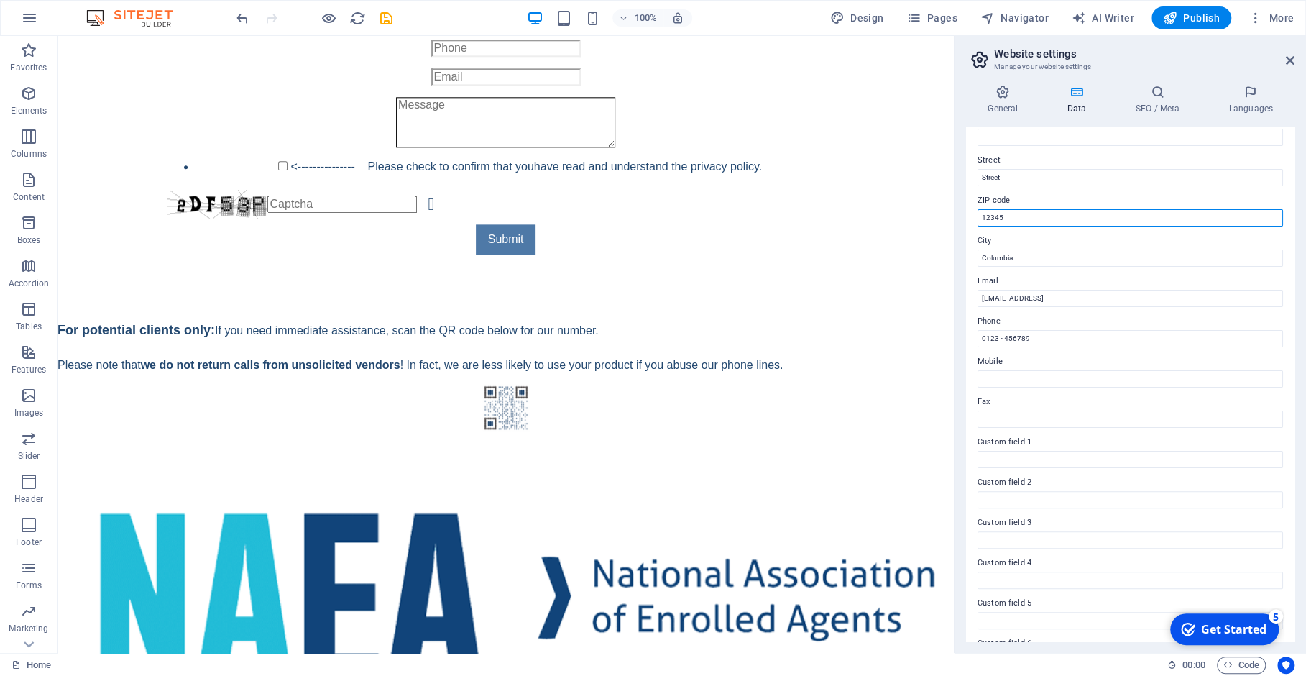
drag, startPoint x: 1006, startPoint y: 219, endPoint x: 952, endPoint y: 221, distance: 53.9
click at [978, 221] on input "12345" at bounding box center [1131, 217] width 306 height 17
type input "29177"
click at [1182, 218] on input "29177" at bounding box center [1131, 217] width 306 height 17
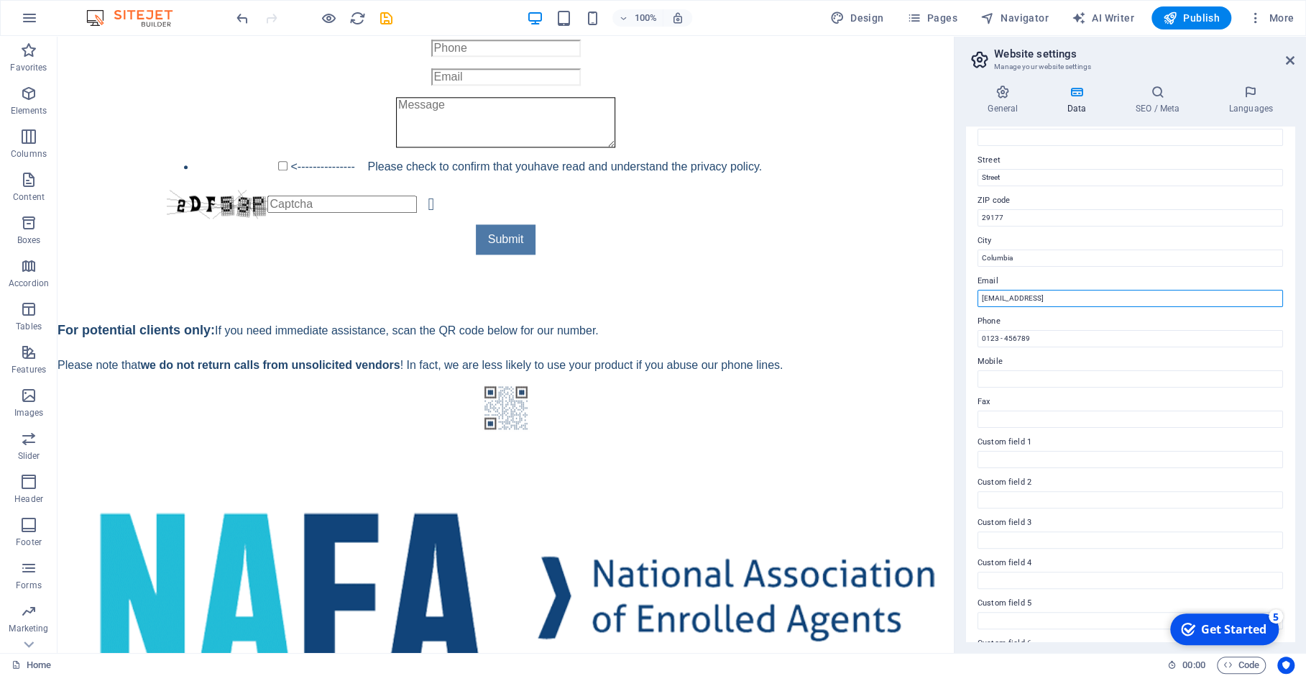
drag, startPoint x: 1140, startPoint y: 295, endPoint x: 858, endPoint y: 258, distance: 285.0
click at [978, 295] on input "[EMAIL_ADDRESS]" at bounding box center [1131, 298] width 306 height 17
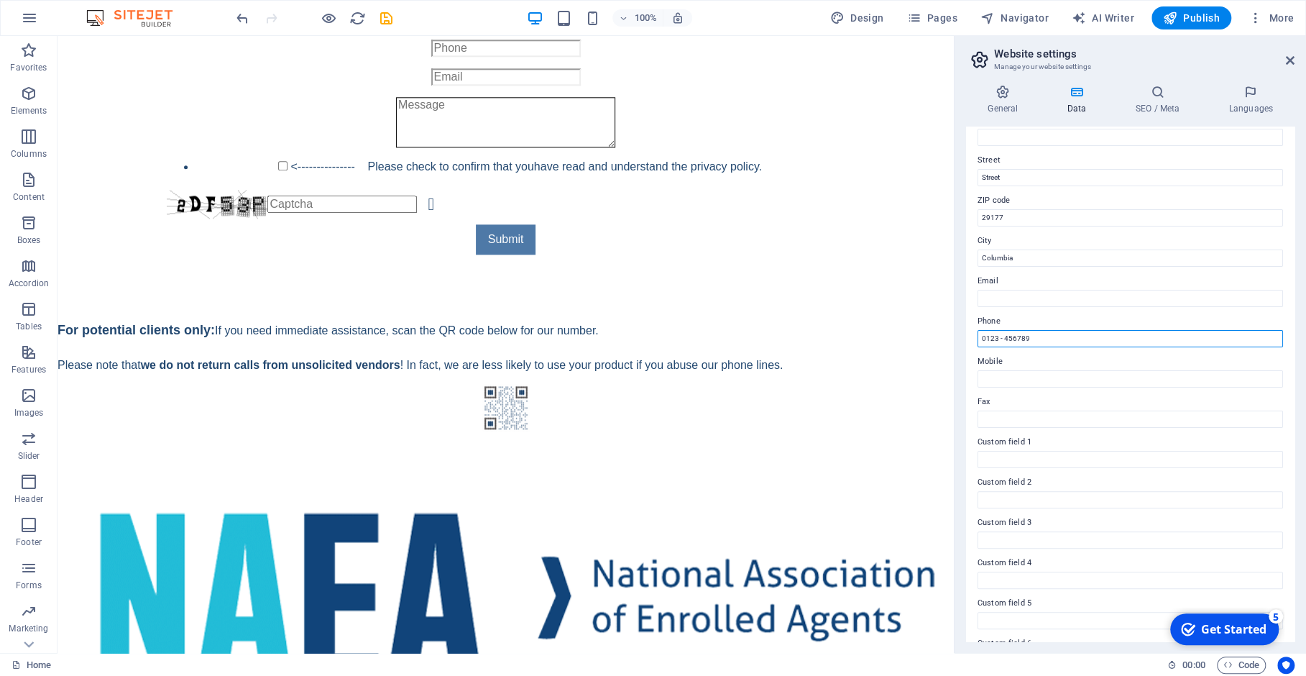
drag, startPoint x: 1053, startPoint y: 340, endPoint x: 965, endPoint y: 339, distance: 88.4
click at [978, 339] on input "0123 - 456789" at bounding box center [1131, 338] width 306 height 17
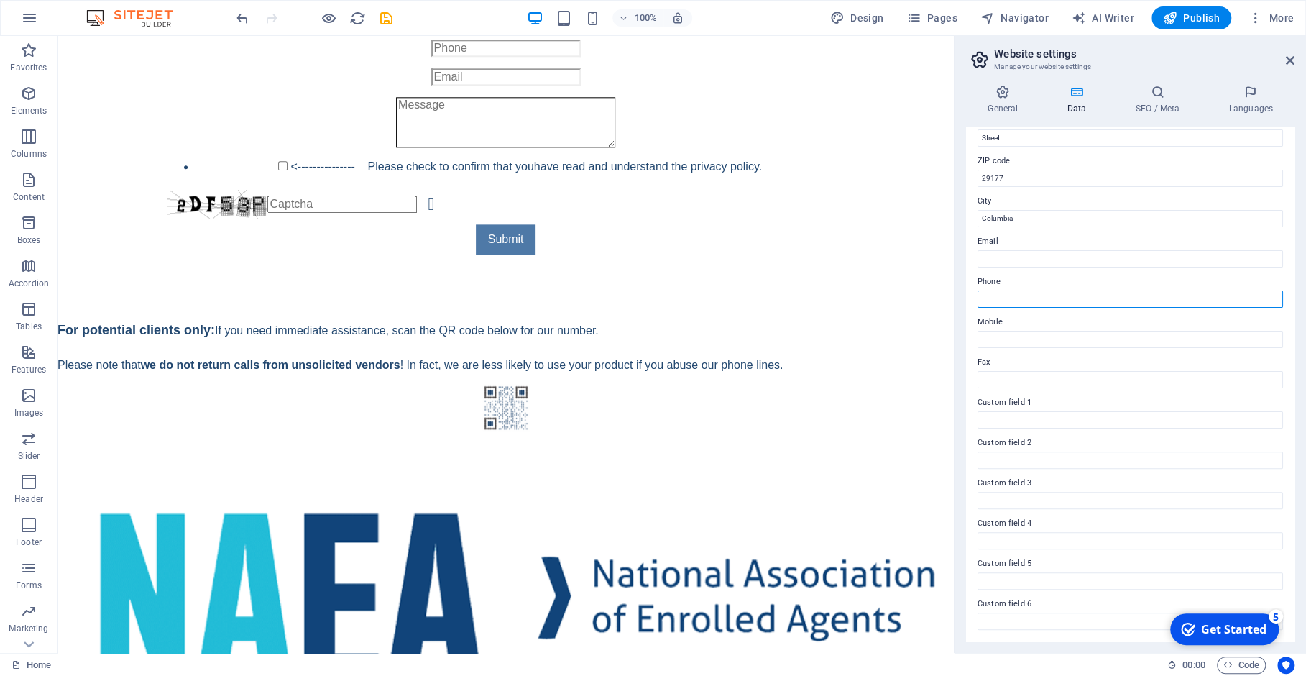
scroll to position [0, 0]
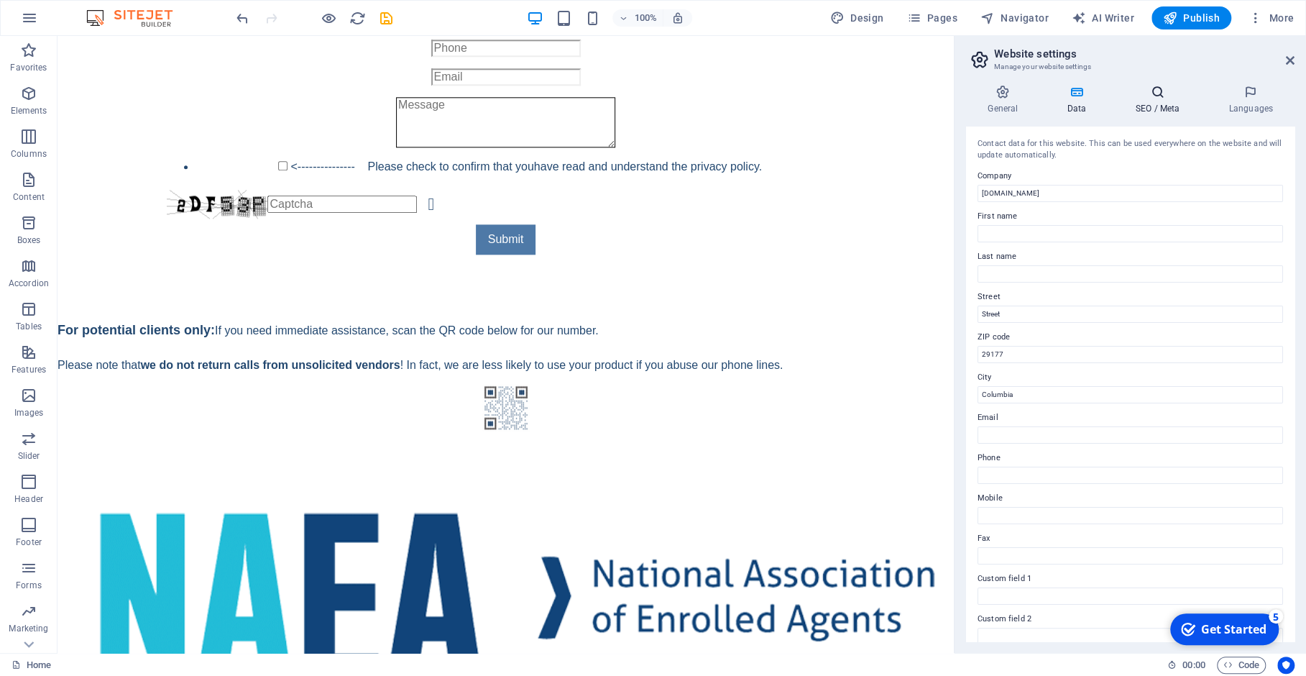
click at [1142, 101] on h4 "SEO / Meta" at bounding box center [1160, 100] width 93 height 30
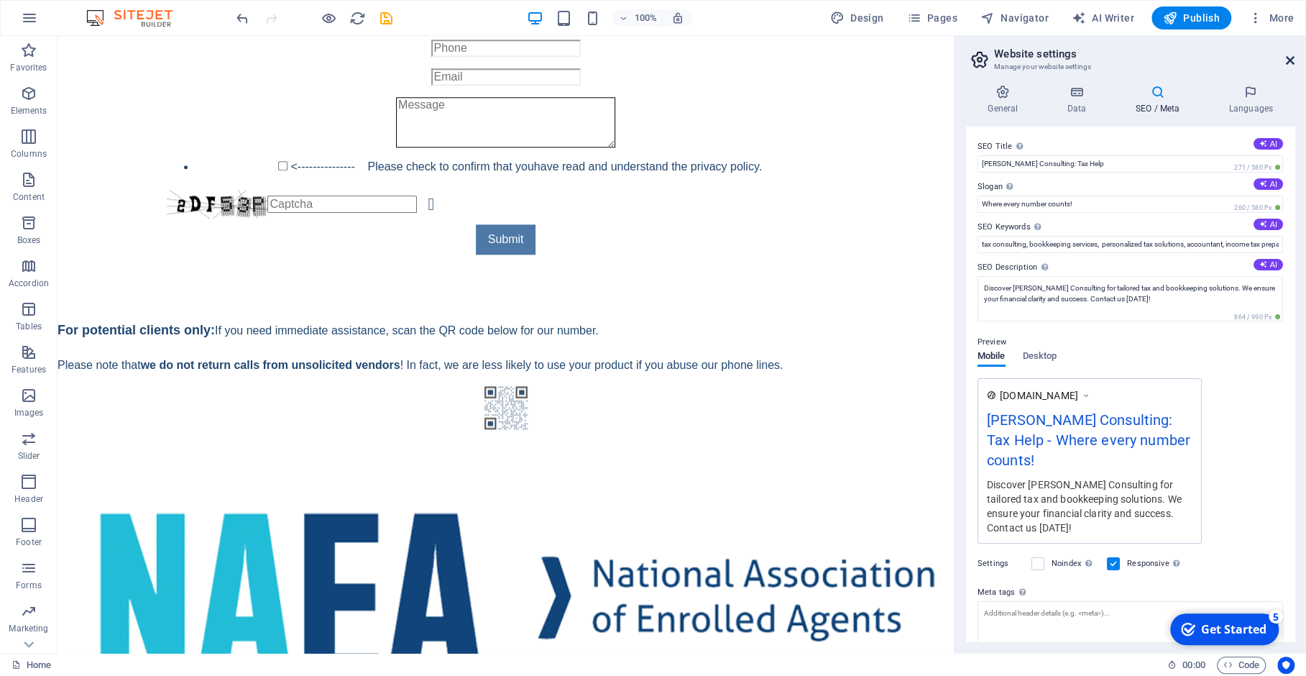
click at [1287, 60] on icon at bounding box center [1290, 61] width 9 height 12
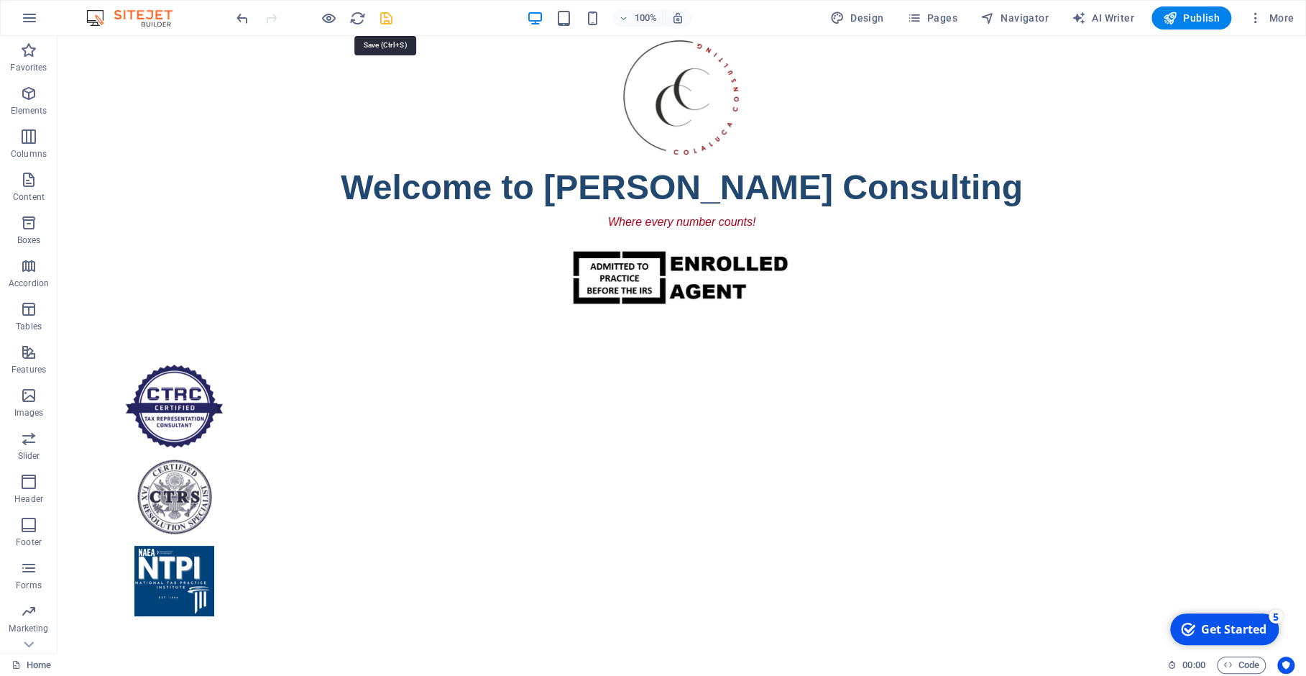
click at [382, 17] on icon "save" at bounding box center [386, 18] width 17 height 17
click at [1183, 19] on span "Publish" at bounding box center [1191, 18] width 57 height 14
